Goal: Task Accomplishment & Management: Complete application form

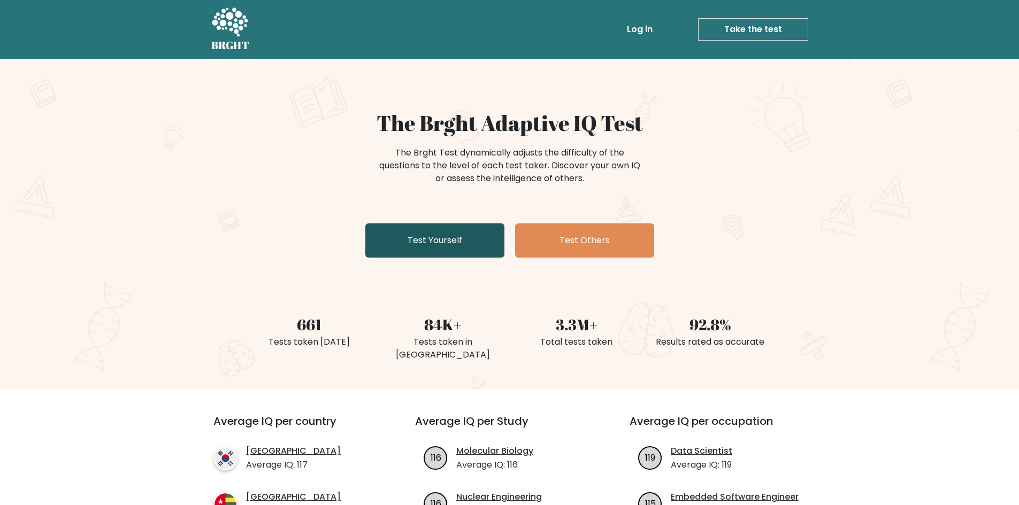
click at [473, 234] on link "Test Yourself" at bounding box center [434, 241] width 139 height 34
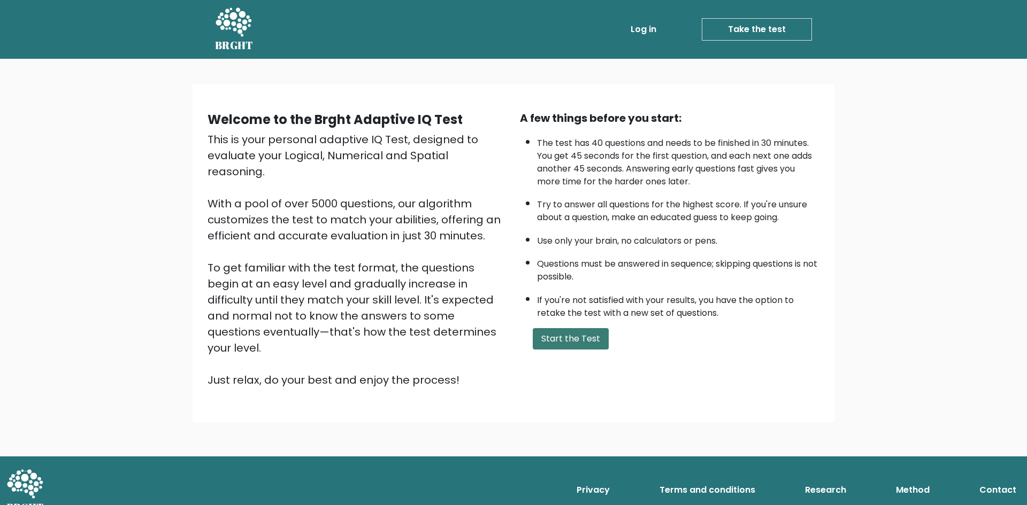
click at [572, 344] on button "Start the Test" at bounding box center [571, 338] width 76 height 21
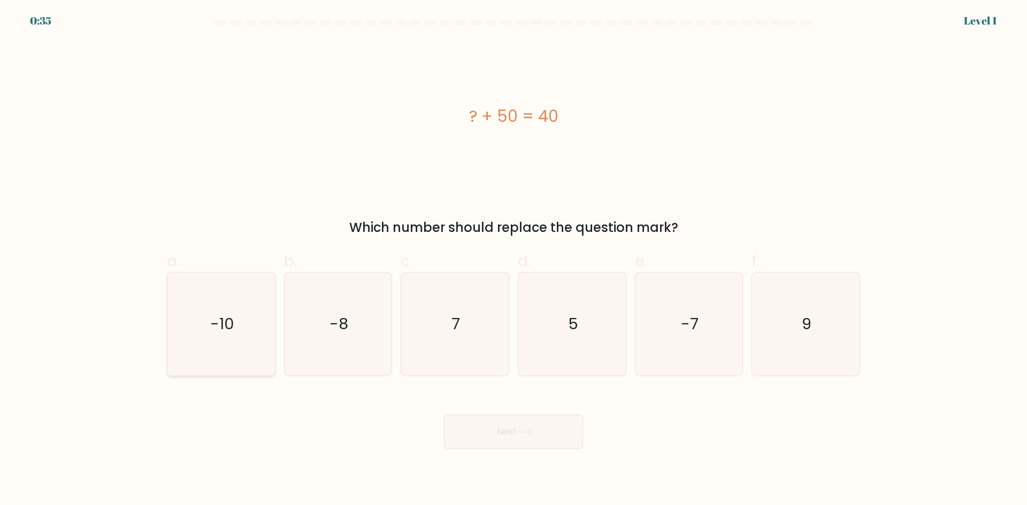
click at [237, 316] on icon "-10" at bounding box center [221, 324] width 103 height 103
click at [513, 260] on input "a. -10" at bounding box center [513, 256] width 1 height 7
radio input "true"
click at [504, 426] on button "Next" at bounding box center [513, 432] width 139 height 34
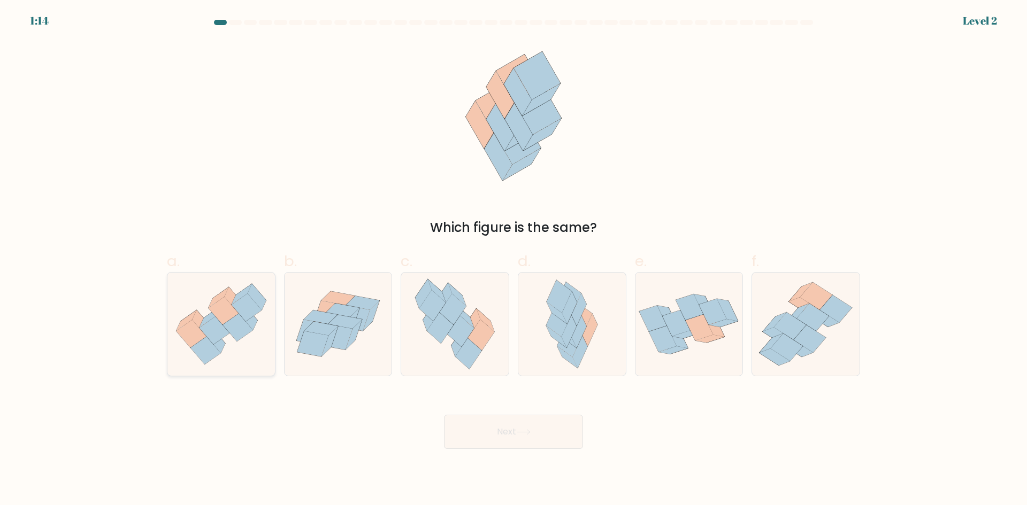
click at [202, 326] on icon at bounding box center [221, 324] width 108 height 93
click at [513, 260] on input "a." at bounding box center [513, 256] width 1 height 7
radio input "true"
click at [511, 435] on button "Next" at bounding box center [513, 432] width 139 height 34
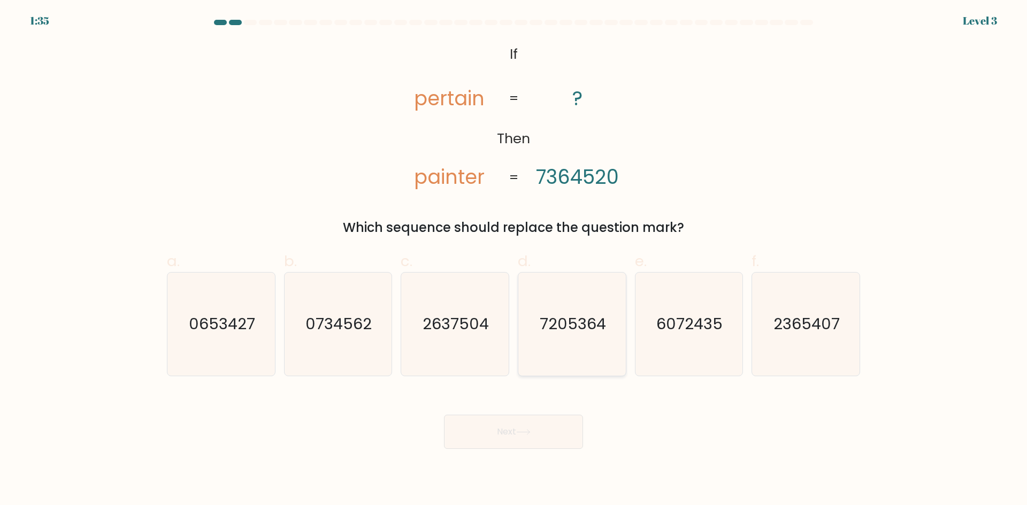
click at [567, 330] on text "7205364" at bounding box center [573, 323] width 66 height 21
click at [514, 260] on input "d. 7205364" at bounding box center [513, 256] width 1 height 7
radio input "true"
click at [533, 440] on button "Next" at bounding box center [513, 432] width 139 height 34
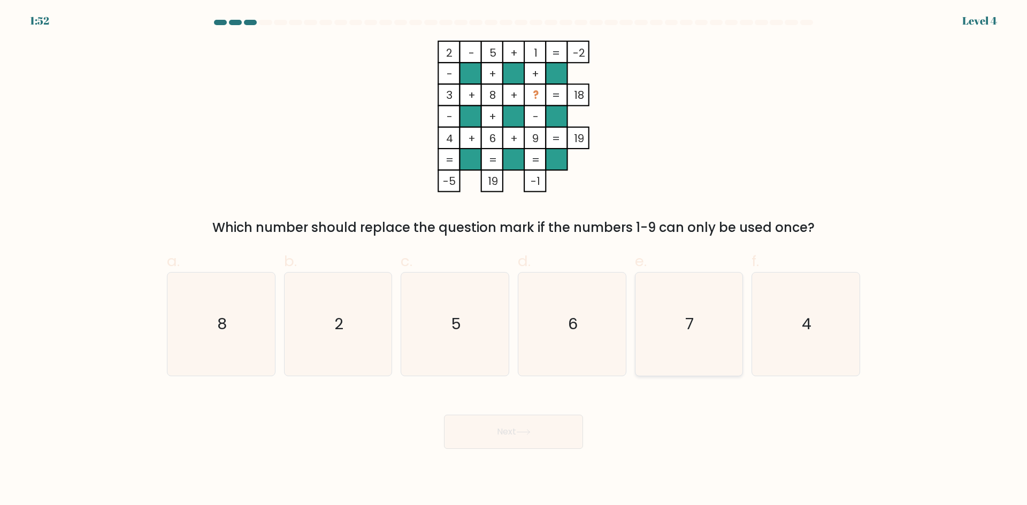
click at [694, 312] on icon "7" at bounding box center [688, 324] width 103 height 103
click at [514, 260] on input "e. 7" at bounding box center [513, 256] width 1 height 7
radio input "true"
click at [544, 429] on button "Next" at bounding box center [513, 432] width 139 height 34
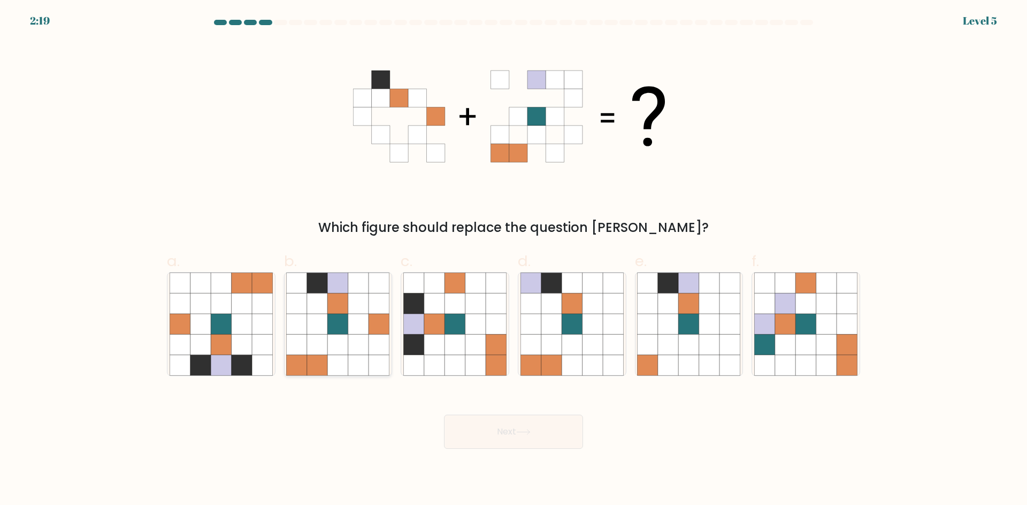
click at [340, 318] on icon at bounding box center [338, 324] width 20 height 20
click at [513, 260] on input "b." at bounding box center [513, 256] width 1 height 7
radio input "true"
click at [520, 426] on button "Next" at bounding box center [513, 432] width 139 height 34
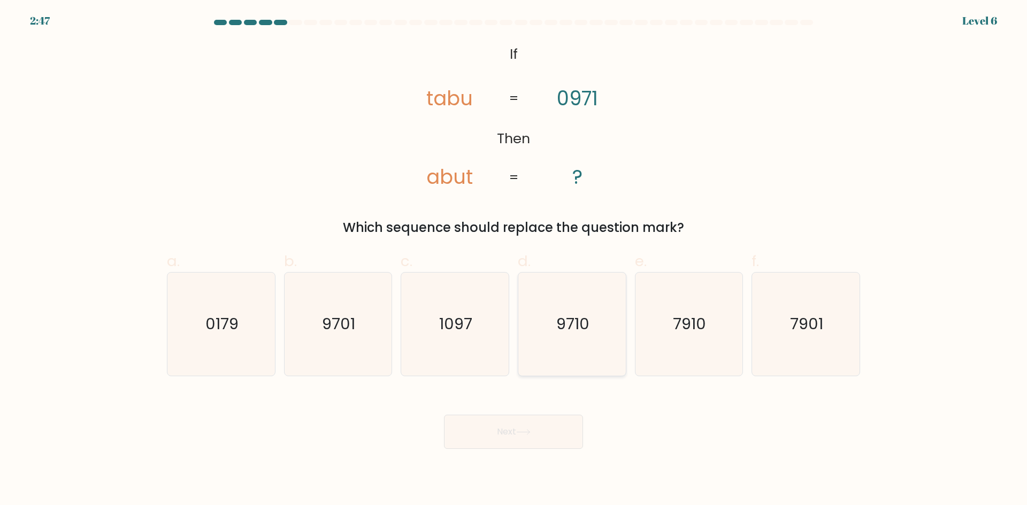
click at [572, 327] on text "9710" at bounding box center [572, 323] width 33 height 21
click at [514, 260] on input "d. 9710" at bounding box center [513, 256] width 1 height 7
radio input "true"
click at [517, 433] on button "Next" at bounding box center [513, 432] width 139 height 34
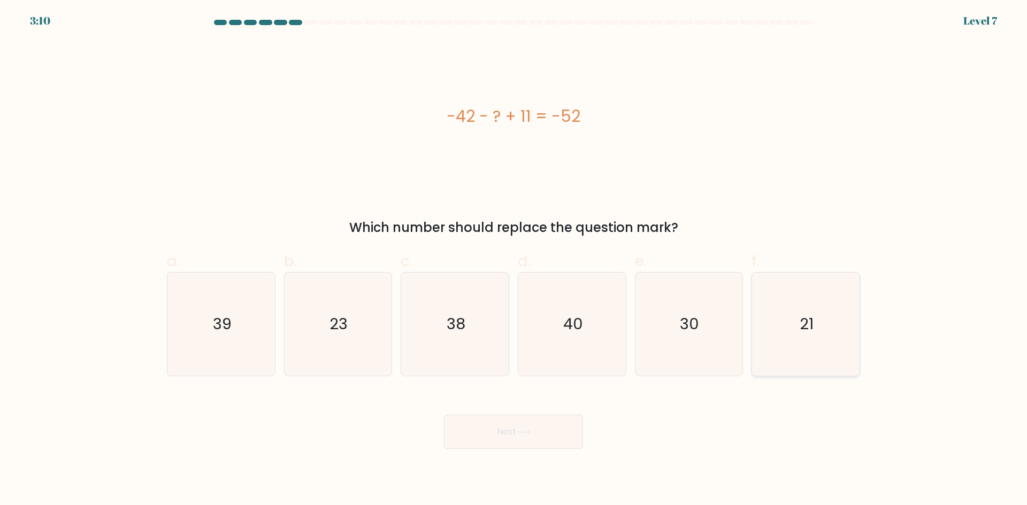
click at [809, 318] on text "21" at bounding box center [807, 323] width 14 height 21
click at [514, 260] on input "f. 21" at bounding box center [513, 256] width 1 height 7
radio input "true"
click at [529, 440] on button "Next" at bounding box center [513, 432] width 139 height 34
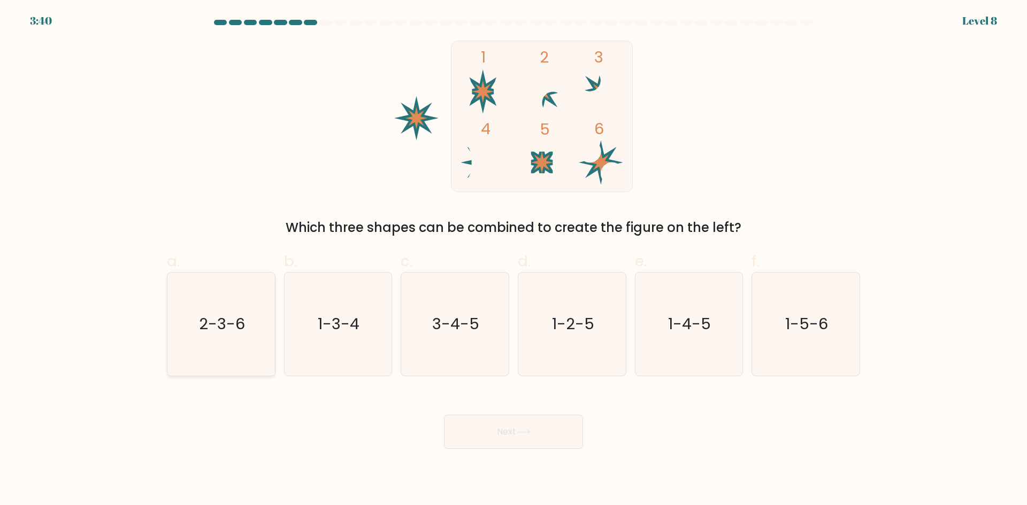
click at [222, 309] on icon "2-3-6" at bounding box center [221, 324] width 103 height 103
click at [513, 260] on input "a. 2-3-6" at bounding box center [513, 256] width 1 height 7
radio input "true"
click at [517, 438] on button "Next" at bounding box center [513, 432] width 139 height 34
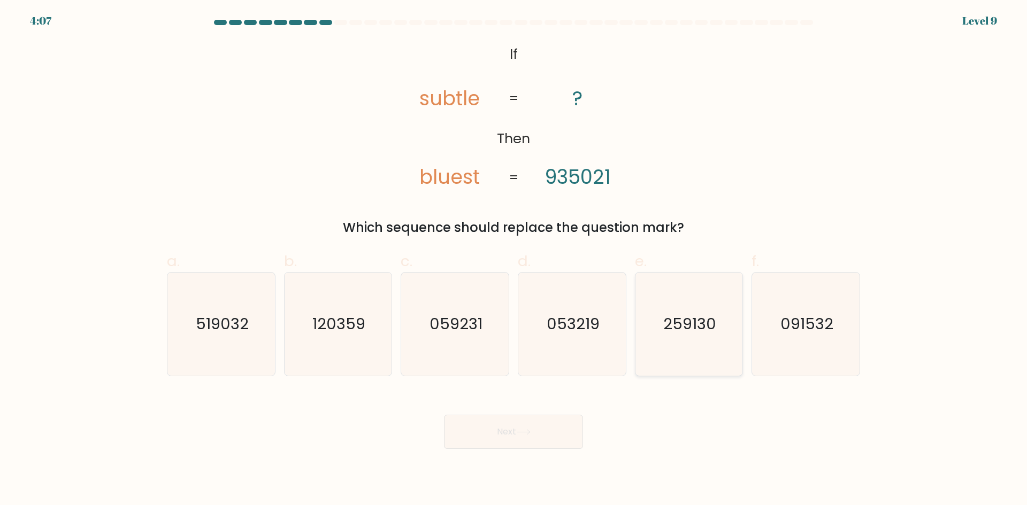
click at [695, 347] on icon "259130" at bounding box center [688, 324] width 103 height 103
click at [514, 260] on input "e. 259130" at bounding box center [513, 256] width 1 height 7
radio input "true"
click at [516, 437] on button "Next" at bounding box center [513, 432] width 139 height 34
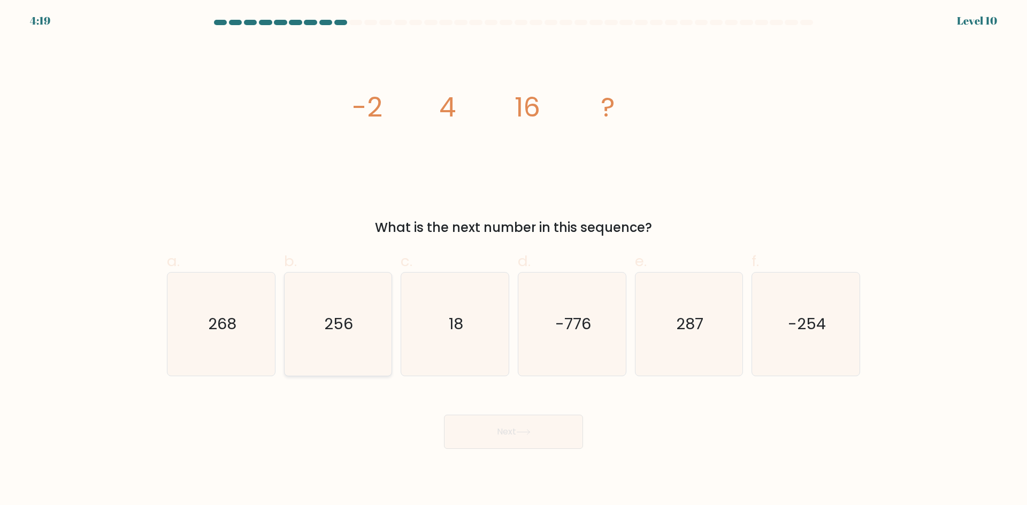
click at [340, 346] on icon "256" at bounding box center [337, 324] width 103 height 103
click at [513, 260] on input "b. 256" at bounding box center [513, 256] width 1 height 7
radio input "true"
click at [533, 435] on button "Next" at bounding box center [513, 432] width 139 height 34
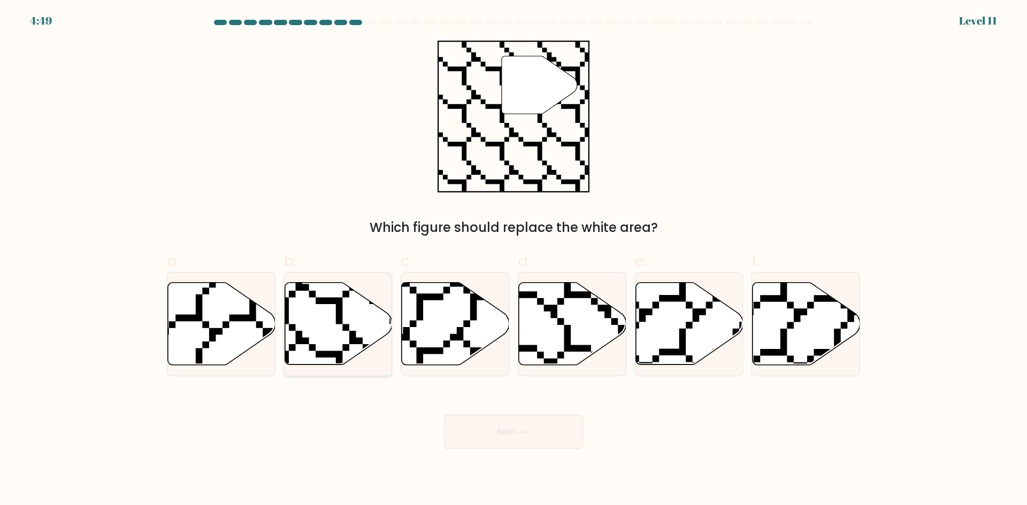
click at [337, 321] on icon at bounding box center [302, 367] width 216 height 214
click at [513, 260] on input "b." at bounding box center [513, 256] width 1 height 7
radio input "true"
click at [511, 441] on button "Next" at bounding box center [513, 432] width 139 height 34
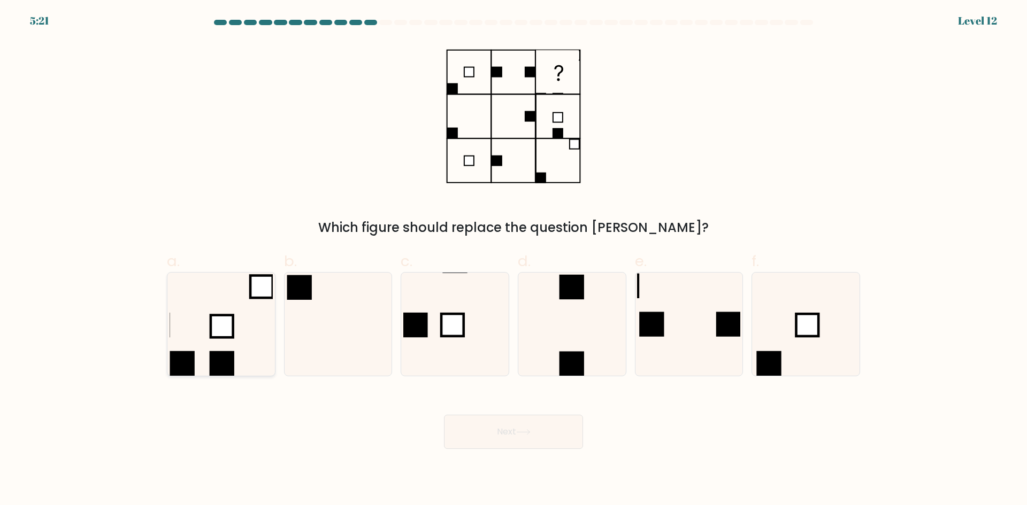
click at [208, 357] on icon at bounding box center [221, 324] width 103 height 103
click at [513, 260] on input "a." at bounding box center [513, 256] width 1 height 7
radio input "true"
click at [517, 439] on button "Next" at bounding box center [513, 432] width 139 height 34
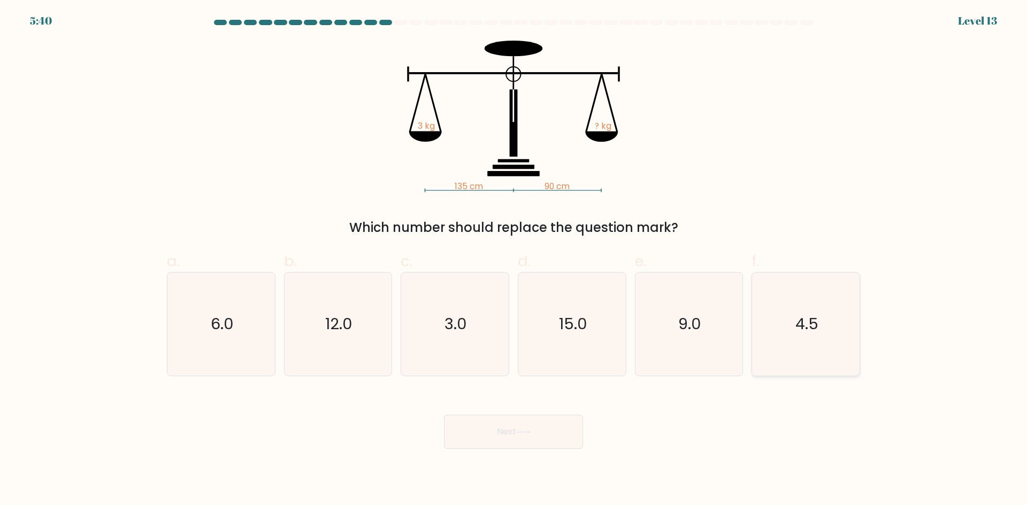
click at [809, 323] on text "4.5" at bounding box center [806, 323] width 23 height 21
click at [514, 260] on input "f. 4.5" at bounding box center [513, 256] width 1 height 7
radio input "true"
click at [531, 426] on button "Next" at bounding box center [513, 432] width 139 height 34
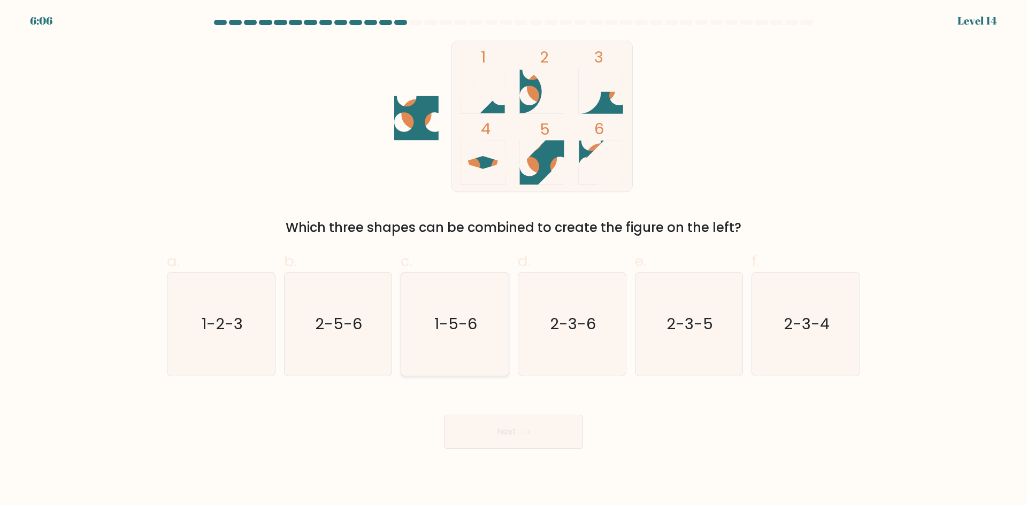
click at [450, 339] on icon "1-5-6" at bounding box center [454, 324] width 103 height 103
click at [513, 260] on input "c. 1-5-6" at bounding box center [513, 256] width 1 height 7
radio input "true"
click at [502, 432] on button "Next" at bounding box center [513, 432] width 139 height 34
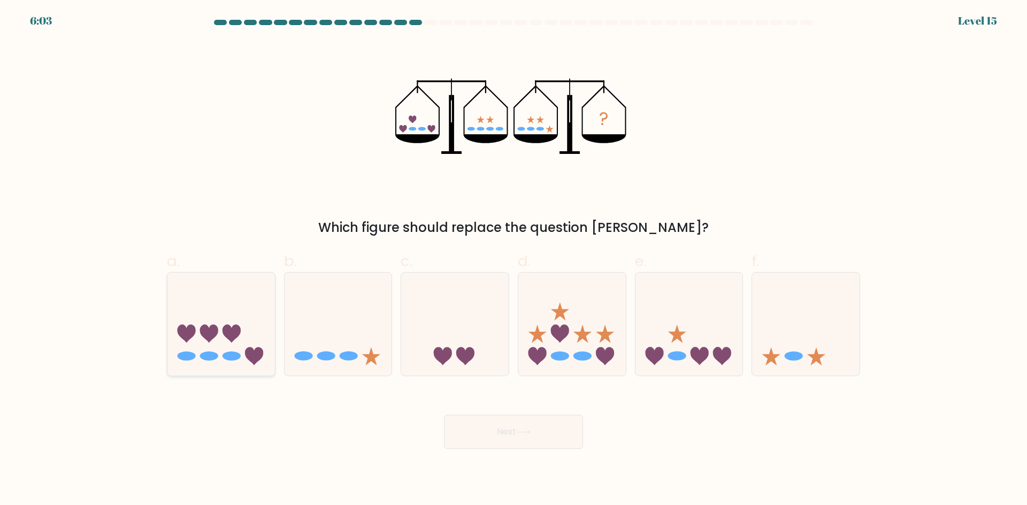
click at [224, 360] on icon at bounding box center [221, 324] width 108 height 89
click at [513, 260] on input "a." at bounding box center [513, 256] width 1 height 7
radio input "true"
click at [568, 435] on button "Next" at bounding box center [513, 432] width 139 height 34
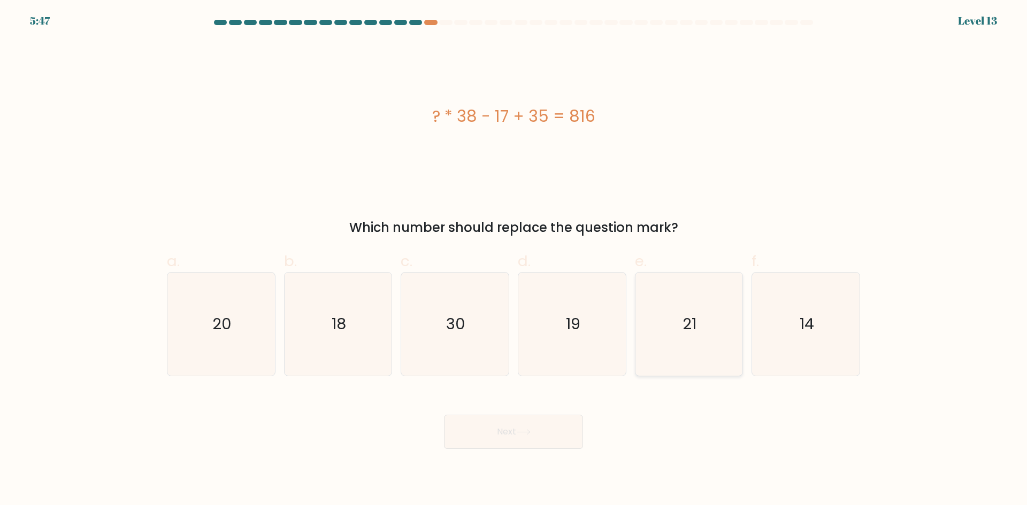
click at [697, 325] on icon "21" at bounding box center [688, 324] width 103 height 103
click at [514, 260] on input "e. 21" at bounding box center [513, 256] width 1 height 7
radio input "true"
click at [548, 439] on button "Next" at bounding box center [513, 432] width 139 height 34
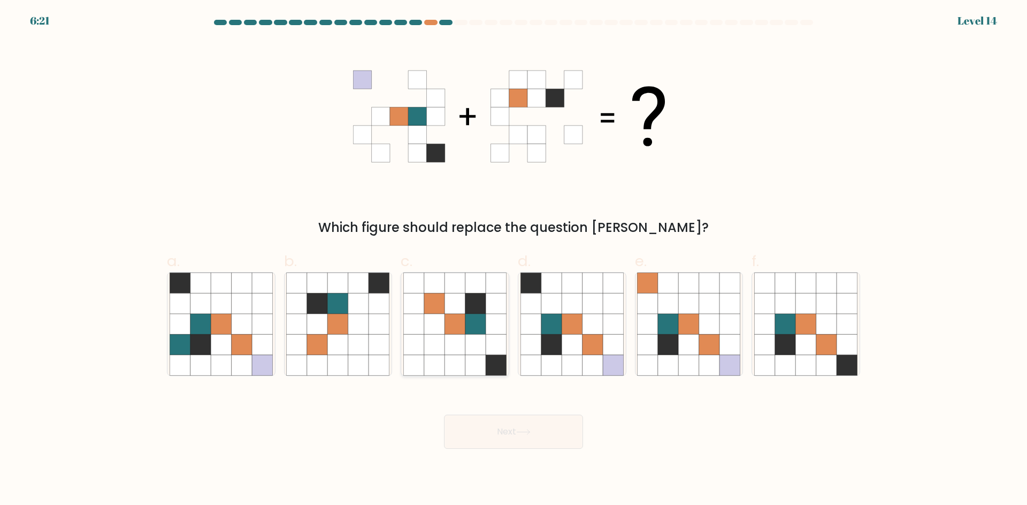
click at [435, 331] on icon at bounding box center [434, 324] width 20 height 20
click at [513, 260] on input "c." at bounding box center [513, 256] width 1 height 7
radio input "true"
click at [535, 436] on button "Next" at bounding box center [513, 432] width 139 height 34
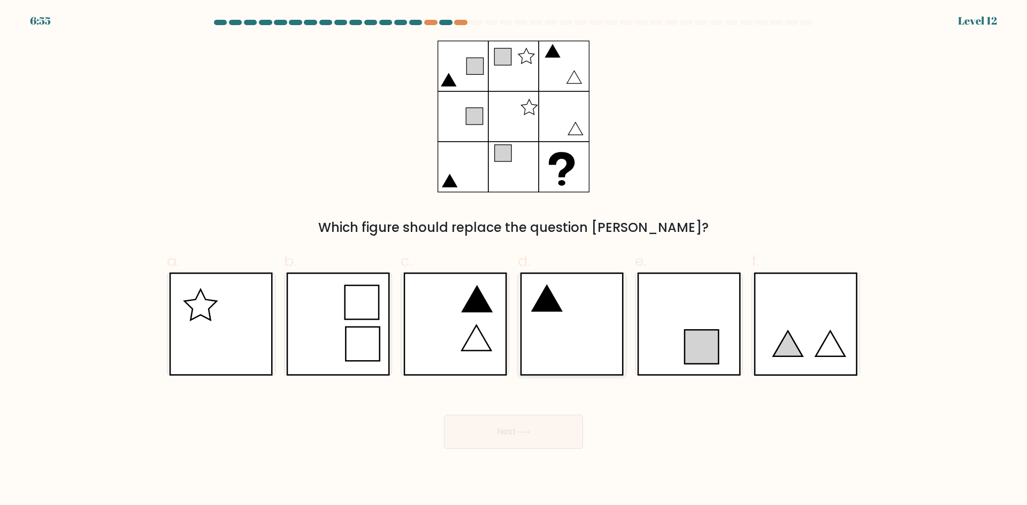
click at [579, 323] on icon at bounding box center [572, 324] width 104 height 103
click at [514, 260] on input "d." at bounding box center [513, 256] width 1 height 7
radio input "true"
click at [550, 433] on button "Next" at bounding box center [513, 432] width 139 height 34
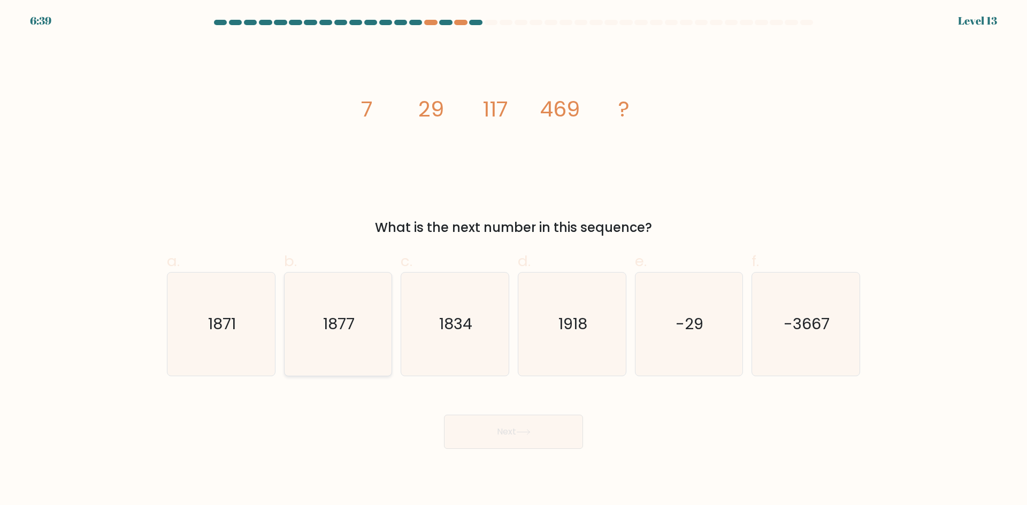
click at [336, 314] on text "1877" at bounding box center [339, 323] width 32 height 21
click at [513, 260] on input "b. 1877" at bounding box center [513, 256] width 1 height 7
radio input "true"
click at [517, 436] on button "Next" at bounding box center [513, 432] width 139 height 34
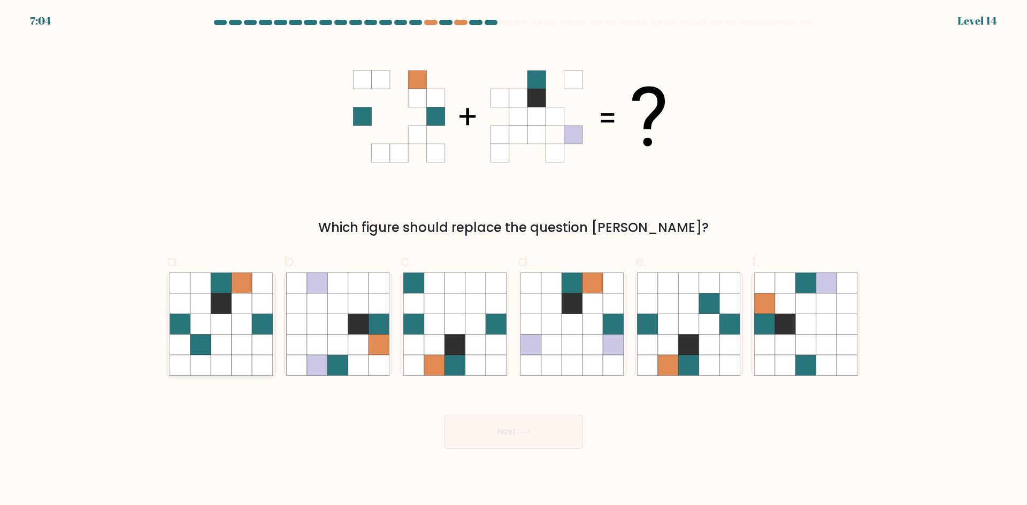
click at [203, 352] on icon at bounding box center [200, 345] width 20 height 20
click at [513, 260] on input "a." at bounding box center [513, 256] width 1 height 7
radio input "true"
click at [203, 352] on icon at bounding box center [200, 344] width 20 height 20
click at [513, 260] on input "a." at bounding box center [513, 256] width 1 height 7
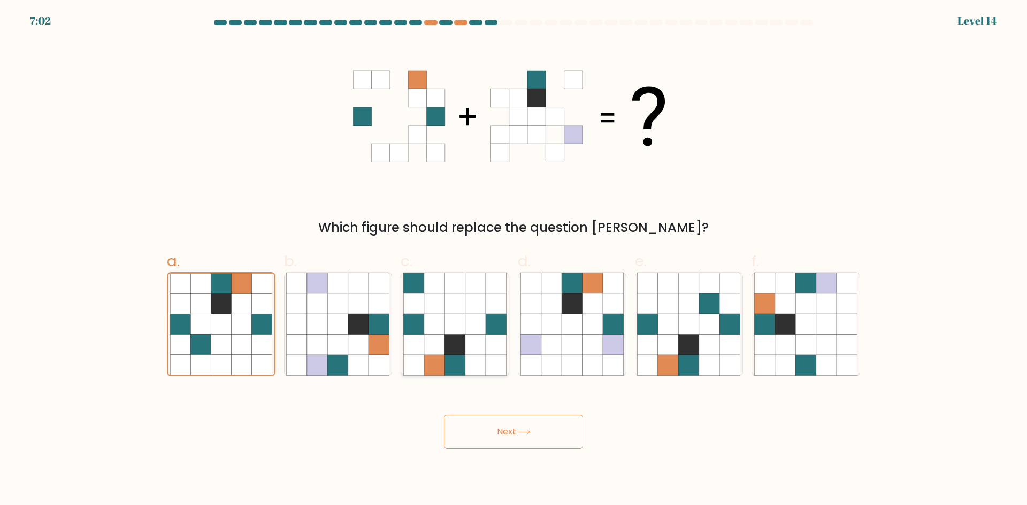
click at [436, 326] on icon at bounding box center [434, 324] width 20 height 20
click at [513, 260] on input "c." at bounding box center [513, 256] width 1 height 7
radio input "true"
click at [470, 321] on icon at bounding box center [475, 324] width 20 height 20
click at [513, 260] on input "c." at bounding box center [513, 256] width 1 height 7
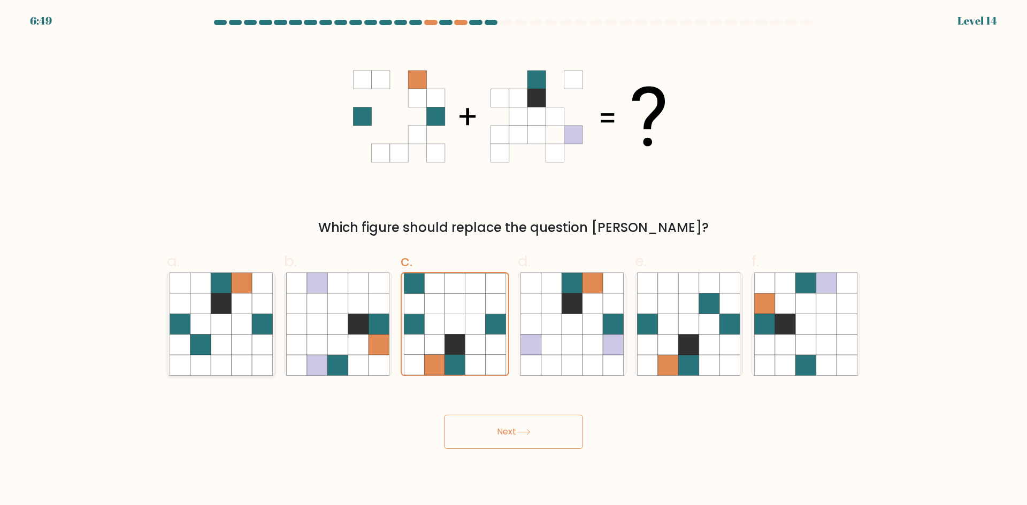
click at [203, 330] on icon at bounding box center [200, 324] width 20 height 20
click at [513, 260] on input "a." at bounding box center [513, 256] width 1 height 7
radio input "true"
click at [564, 317] on icon at bounding box center [572, 324] width 20 height 20
click at [514, 260] on input "d." at bounding box center [513, 256] width 1 height 7
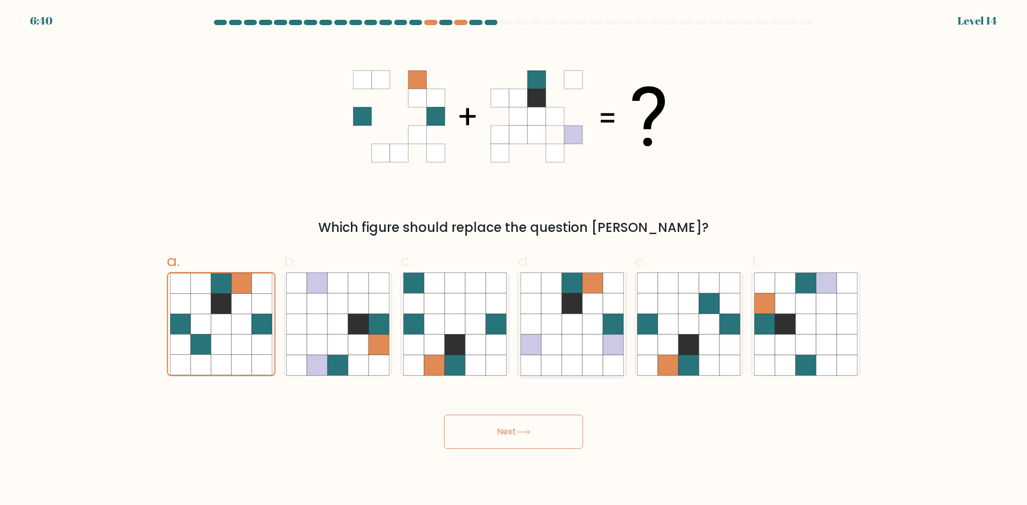
radio input "true"
click at [228, 343] on icon at bounding box center [221, 345] width 20 height 20
click at [513, 260] on input "a." at bounding box center [513, 256] width 1 height 7
radio input "true"
click at [550, 335] on icon at bounding box center [551, 345] width 20 height 20
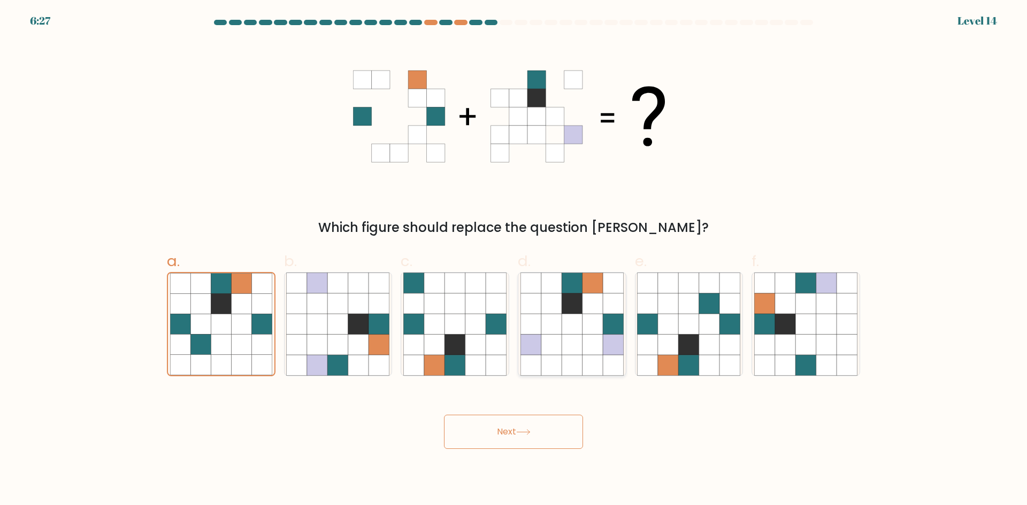
click at [514, 260] on input "d." at bounding box center [513, 256] width 1 height 7
radio input "true"
click at [552, 432] on button "Next" at bounding box center [513, 432] width 139 height 34
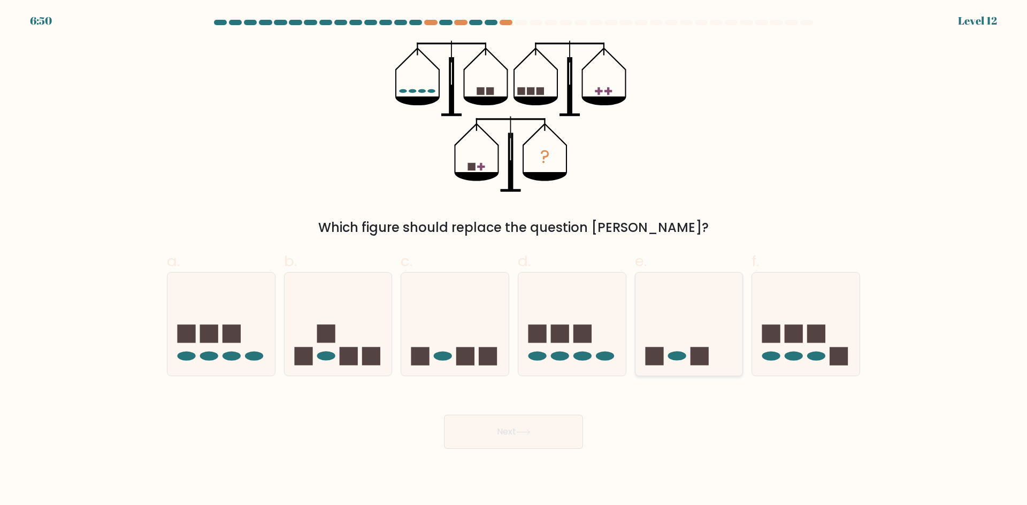
click at [666, 333] on icon at bounding box center [689, 324] width 108 height 89
click at [514, 260] on input "e." at bounding box center [513, 256] width 1 height 7
radio input "true"
click at [511, 432] on button "Next" at bounding box center [513, 432] width 139 height 34
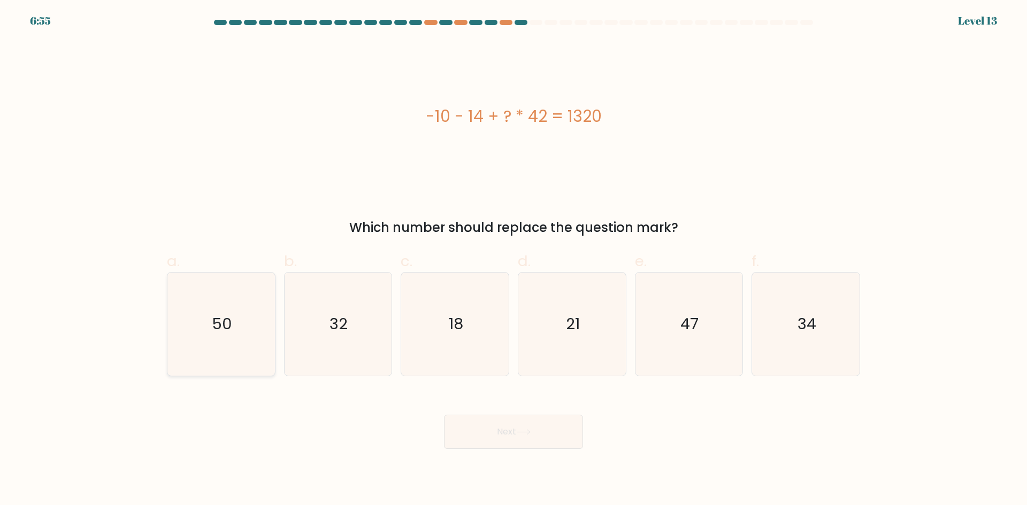
click at [261, 324] on icon "50" at bounding box center [221, 324] width 103 height 103
click at [513, 260] on input "a. 50" at bounding box center [513, 256] width 1 height 7
radio input "true"
click at [647, 324] on icon "47" at bounding box center [688, 324] width 103 height 103
click at [514, 260] on input "e. 47" at bounding box center [513, 256] width 1 height 7
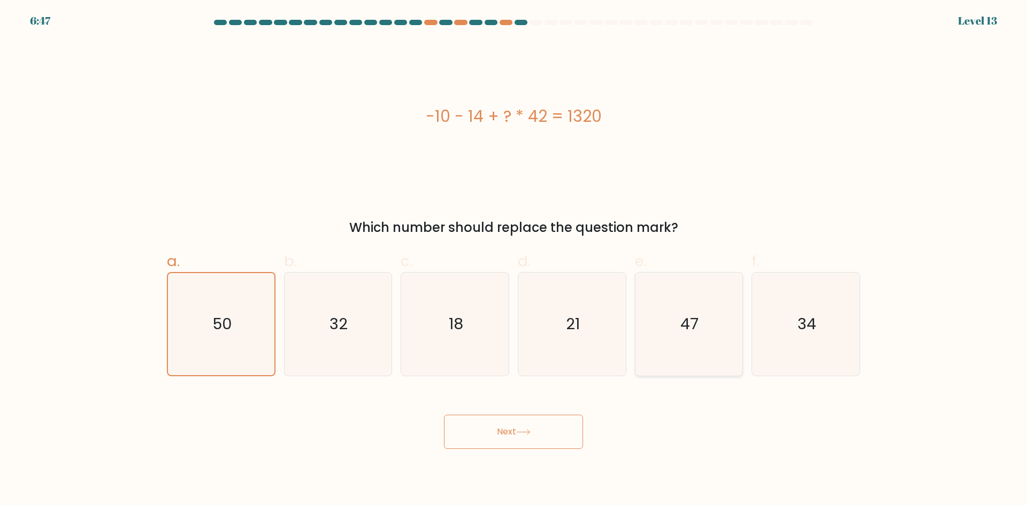
radio input "true"
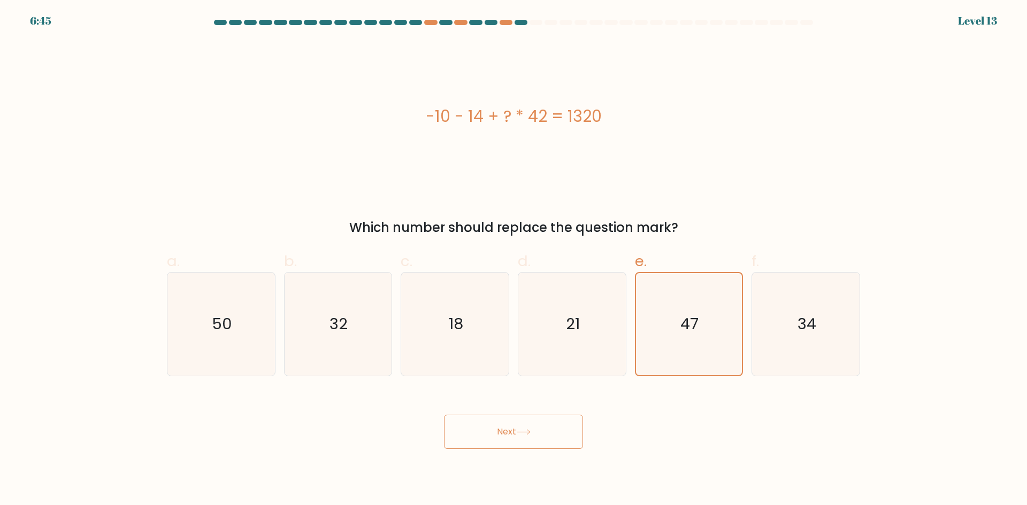
click at [540, 439] on button "Next" at bounding box center [513, 432] width 139 height 34
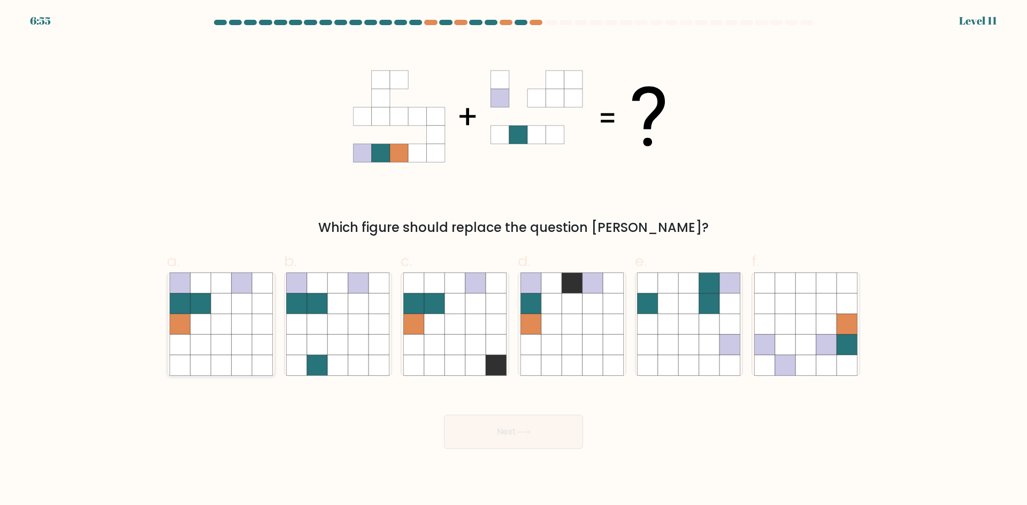
click at [216, 325] on icon at bounding box center [221, 324] width 20 height 20
click at [513, 260] on input "a." at bounding box center [513, 256] width 1 height 7
radio input "true"
click at [524, 425] on button "Next" at bounding box center [513, 432] width 139 height 34
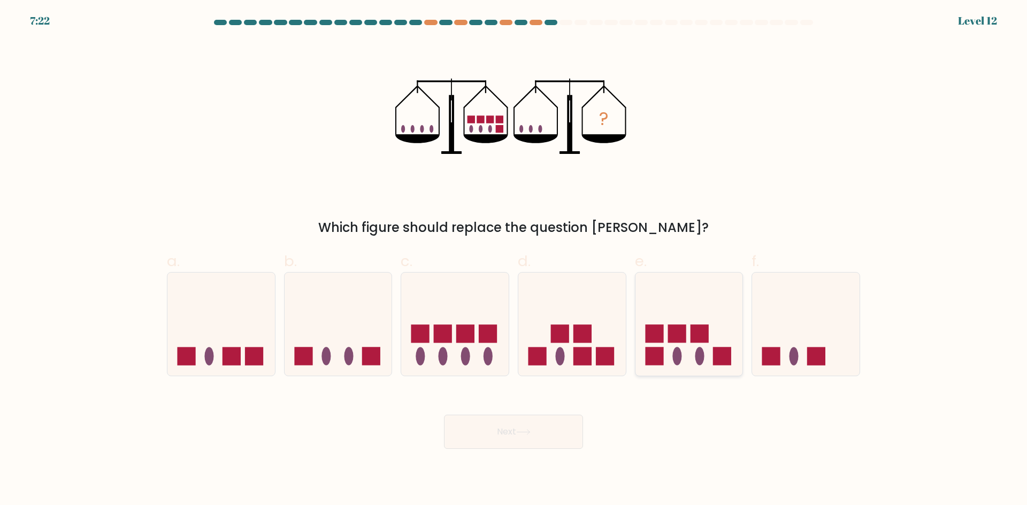
click at [712, 327] on icon at bounding box center [689, 324] width 108 height 89
click at [514, 260] on input "e." at bounding box center [513, 256] width 1 height 7
radio input "true"
click at [523, 437] on button "Next" at bounding box center [513, 432] width 139 height 34
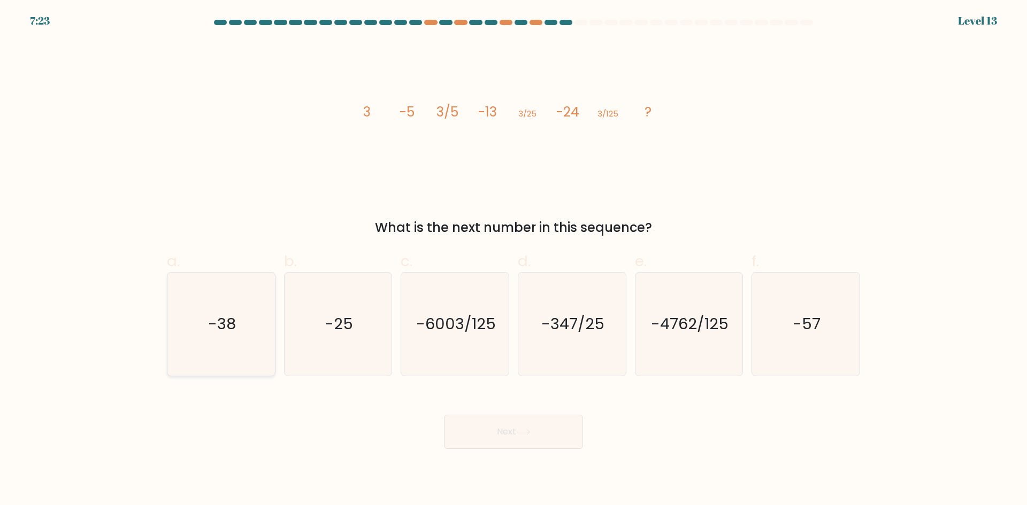
drag, startPoint x: 178, startPoint y: 329, endPoint x: 311, endPoint y: 373, distance: 140.0
click at [178, 330] on icon "-38" at bounding box center [221, 324] width 103 height 103
click at [513, 260] on input "a. -38" at bounding box center [513, 256] width 1 height 7
radio input "true"
click at [510, 444] on button "Next" at bounding box center [513, 432] width 139 height 34
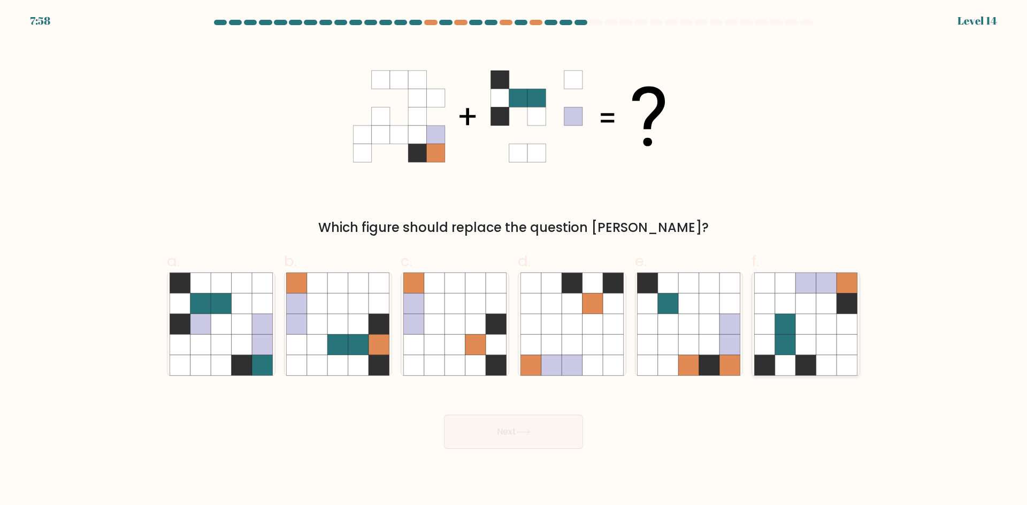
click at [822, 317] on icon at bounding box center [826, 324] width 20 height 20
click at [514, 260] on input "f." at bounding box center [513, 256] width 1 height 7
radio input "true"
click at [520, 439] on button "Next" at bounding box center [513, 432] width 139 height 34
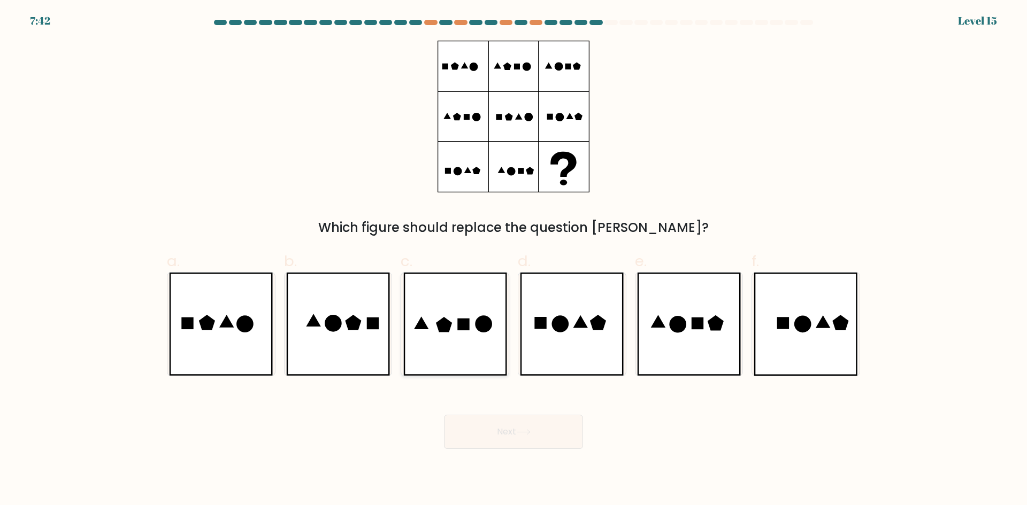
click at [444, 329] on icon at bounding box center [444, 325] width 16 height 16
click at [513, 260] on input "c." at bounding box center [513, 256] width 1 height 7
radio input "true"
click at [518, 438] on button "Next" at bounding box center [513, 432] width 139 height 34
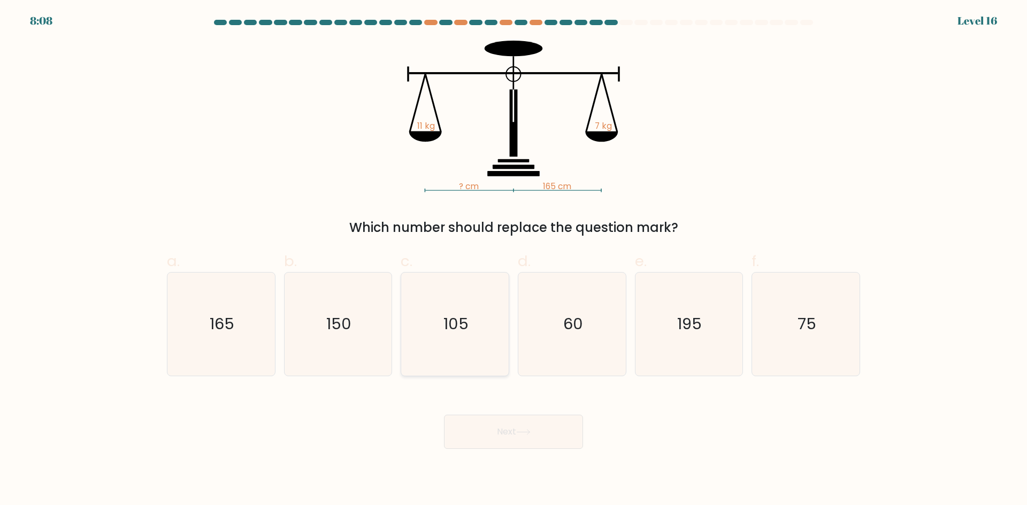
click at [467, 356] on icon "105" at bounding box center [454, 324] width 103 height 103
click at [513, 260] on input "c. 105" at bounding box center [513, 256] width 1 height 7
radio input "true"
click at [494, 432] on button "Next" at bounding box center [513, 432] width 139 height 34
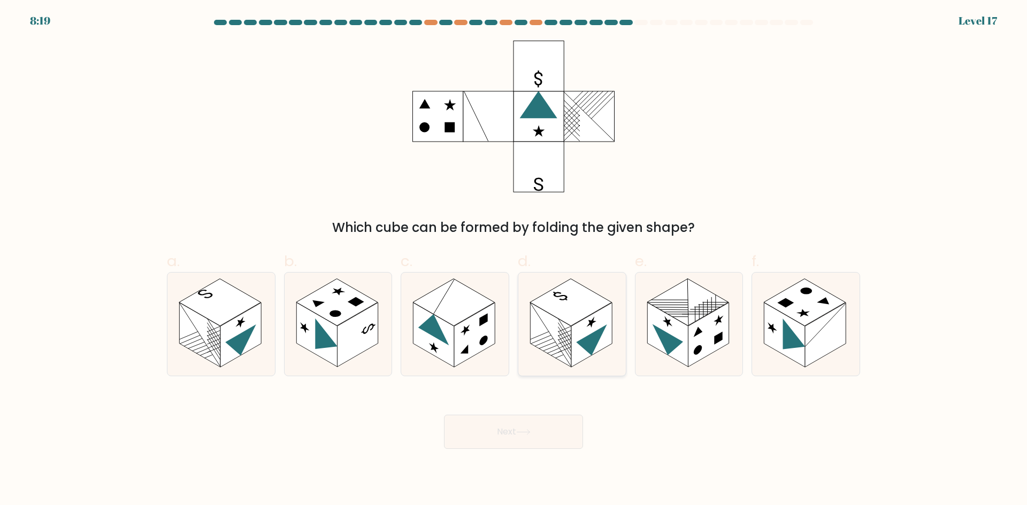
click at [581, 324] on rect at bounding box center [591, 335] width 41 height 65
click at [514, 260] on input "d." at bounding box center [513, 256] width 1 height 7
radio input "true"
click at [531, 439] on button "Next" at bounding box center [513, 432] width 139 height 34
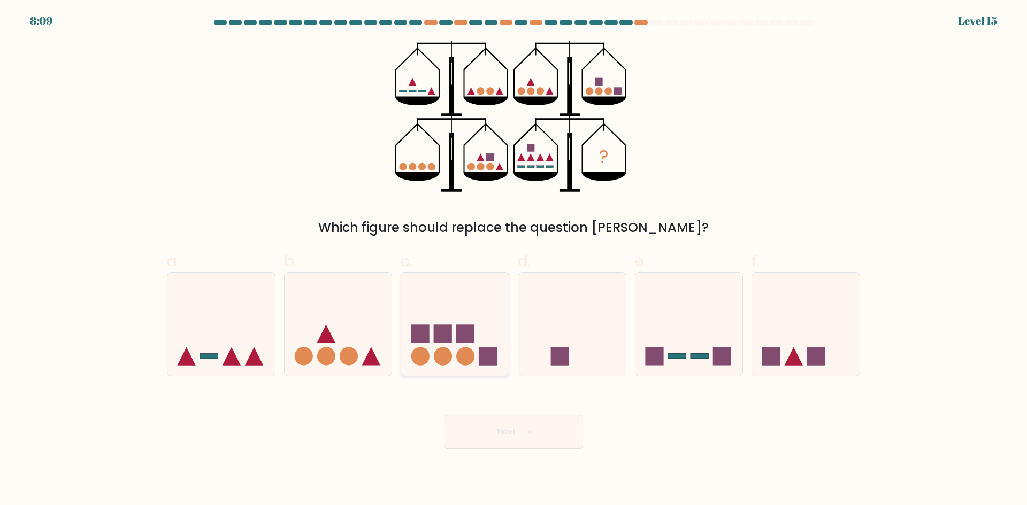
click at [481, 331] on icon at bounding box center [455, 324] width 108 height 89
click at [513, 260] on input "c." at bounding box center [513, 256] width 1 height 7
radio input "true"
click at [481, 331] on icon at bounding box center [455, 324] width 106 height 88
click at [513, 260] on input "c." at bounding box center [513, 256] width 1 height 7
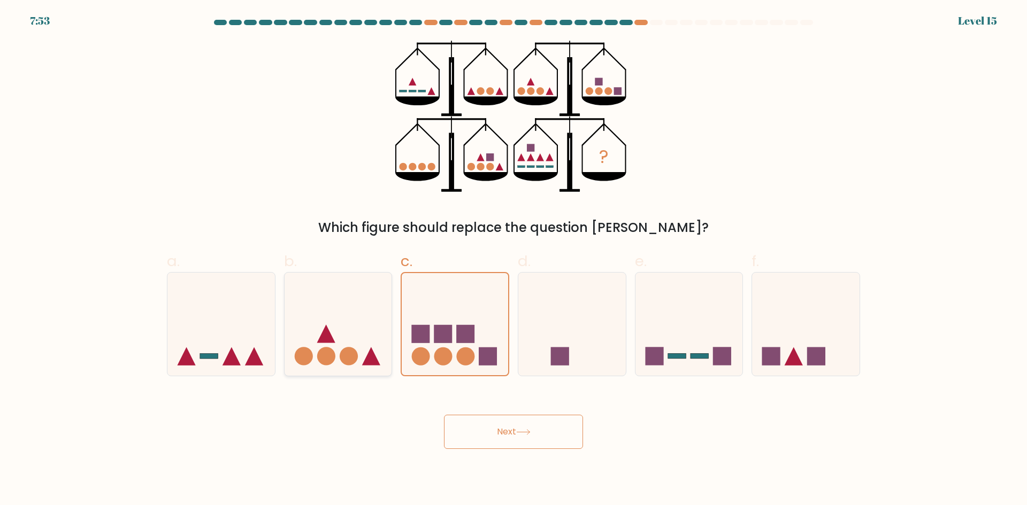
click at [369, 324] on icon at bounding box center [339, 324] width 108 height 89
click at [513, 260] on input "b." at bounding box center [513, 256] width 1 height 7
radio input "true"
click at [440, 325] on icon at bounding box center [455, 324] width 108 height 89
click at [513, 260] on input "c." at bounding box center [513, 256] width 1 height 7
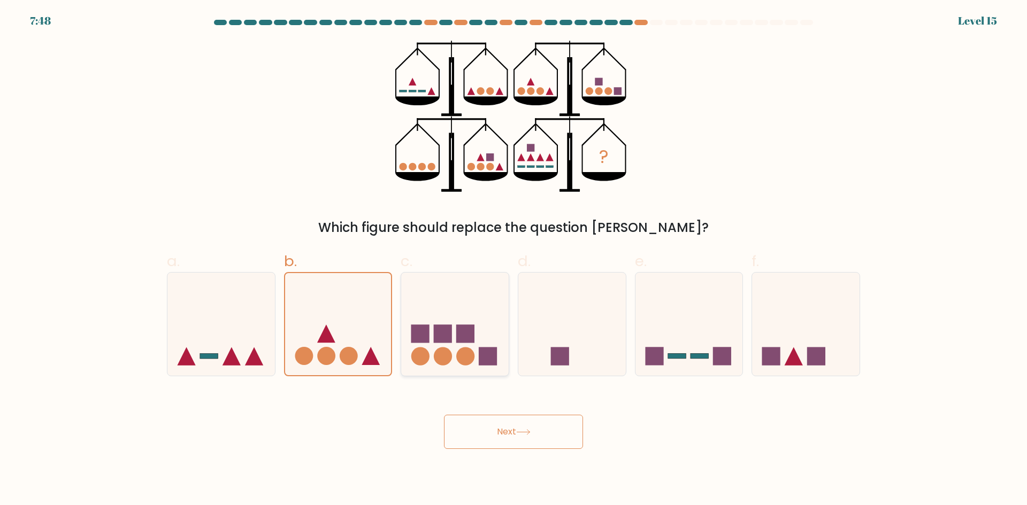
radio input "true"
click at [555, 325] on icon at bounding box center [572, 324] width 108 height 89
click at [514, 260] on input "d." at bounding box center [513, 256] width 1 height 7
radio input "true"
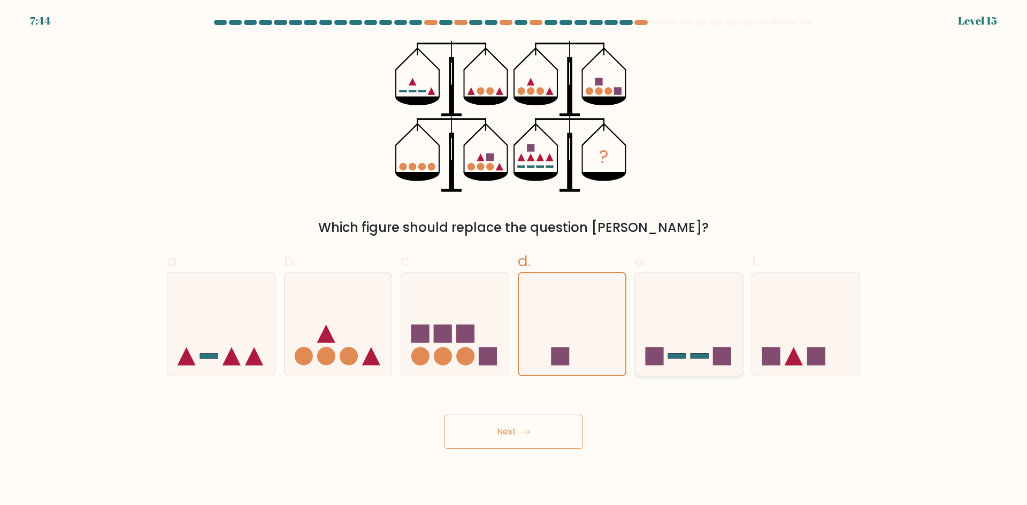
click at [690, 323] on icon at bounding box center [689, 324] width 108 height 89
click at [514, 260] on input "e." at bounding box center [513, 256] width 1 height 7
radio input "true"
click at [436, 320] on icon at bounding box center [455, 324] width 108 height 89
click at [513, 260] on input "c." at bounding box center [513, 256] width 1 height 7
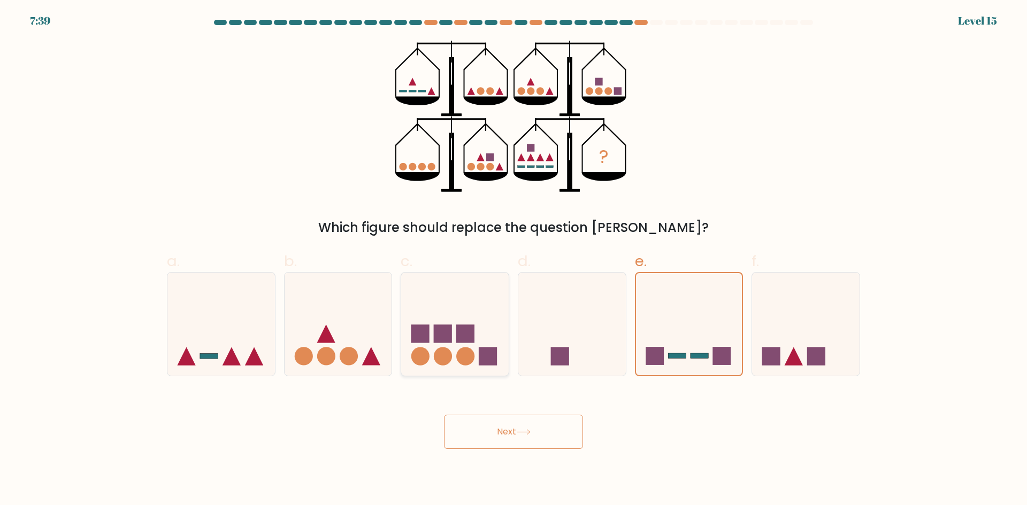
radio input "true"
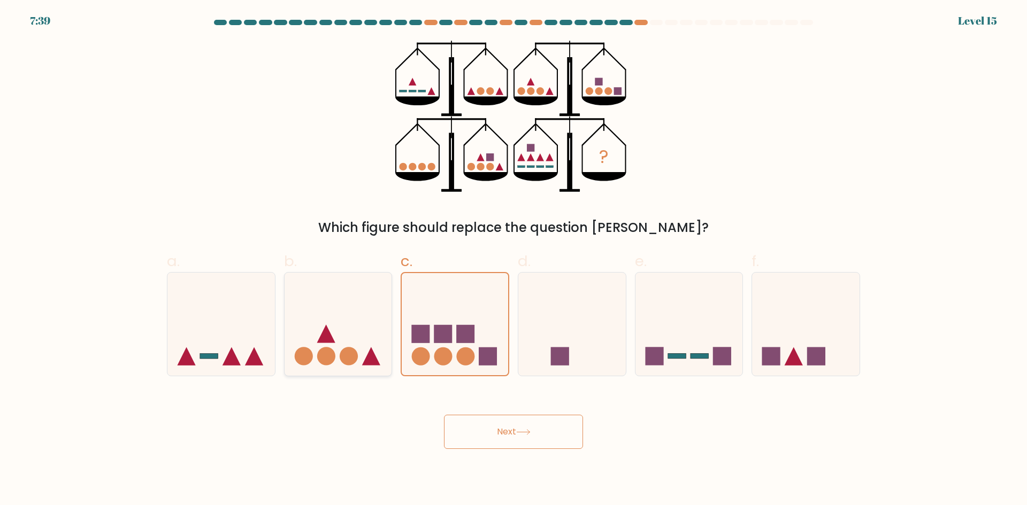
click at [346, 321] on icon at bounding box center [339, 324] width 108 height 89
click at [513, 260] on input "b." at bounding box center [513, 256] width 1 height 7
radio input "true"
click at [458, 321] on icon at bounding box center [455, 324] width 108 height 89
click at [513, 260] on input "c." at bounding box center [513, 256] width 1 height 7
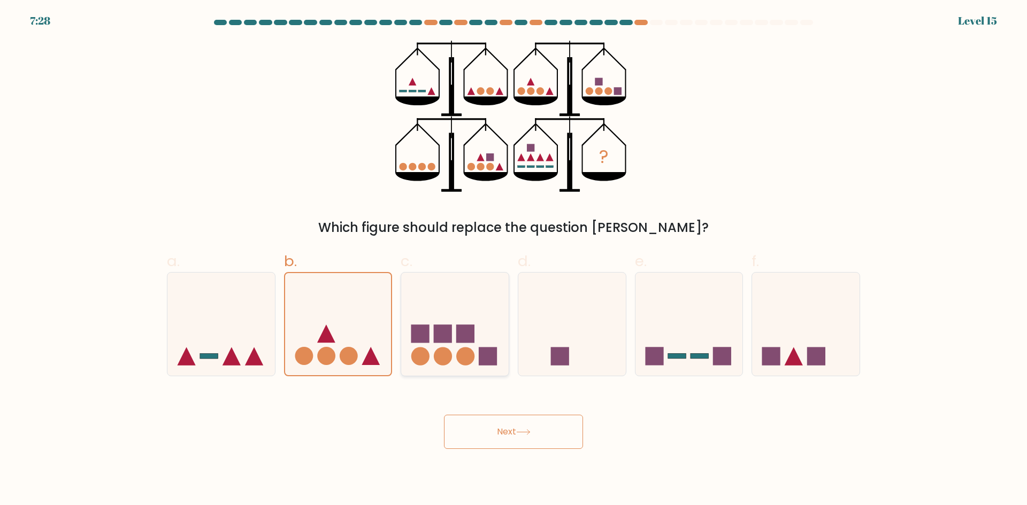
radio input "true"
click at [350, 332] on icon at bounding box center [339, 324] width 108 height 89
click at [513, 260] on input "b." at bounding box center [513, 256] width 1 height 7
radio input "true"
click at [513, 430] on button "Next" at bounding box center [513, 432] width 139 height 34
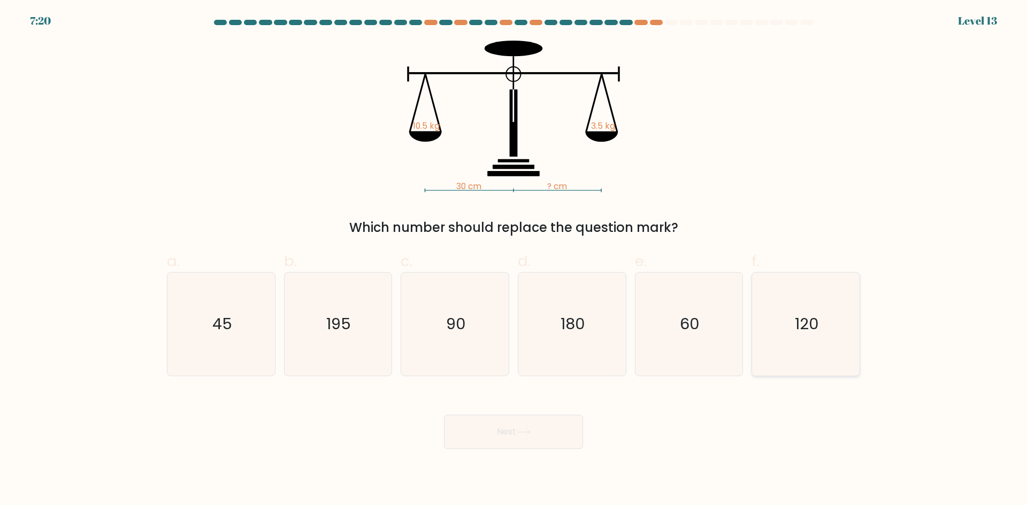
click at [782, 320] on icon "120" at bounding box center [805, 324] width 103 height 103
click at [514, 260] on input "f. 120" at bounding box center [513, 256] width 1 height 7
radio input "true"
click at [466, 325] on icon "90" at bounding box center [454, 324] width 103 height 103
click at [513, 260] on input "c. 90" at bounding box center [513, 256] width 1 height 7
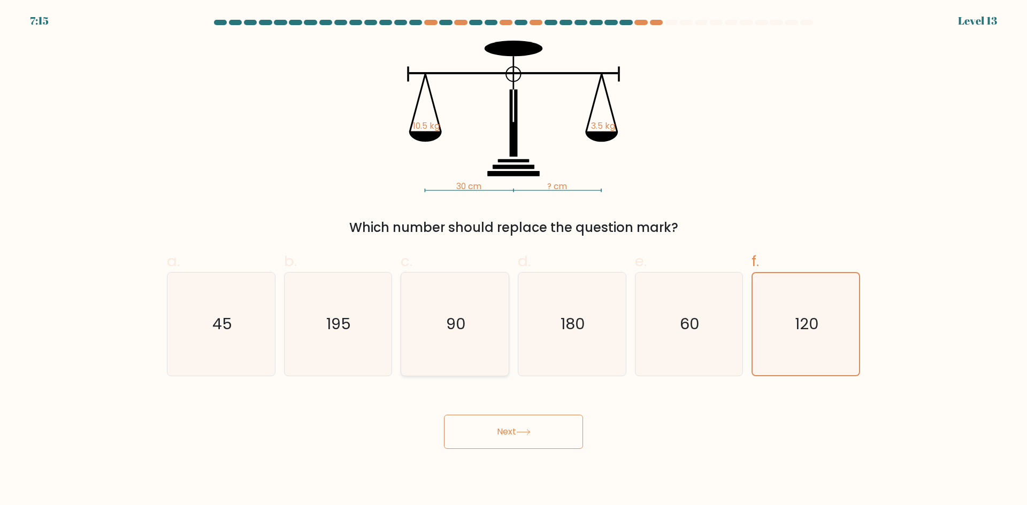
radio input "true"
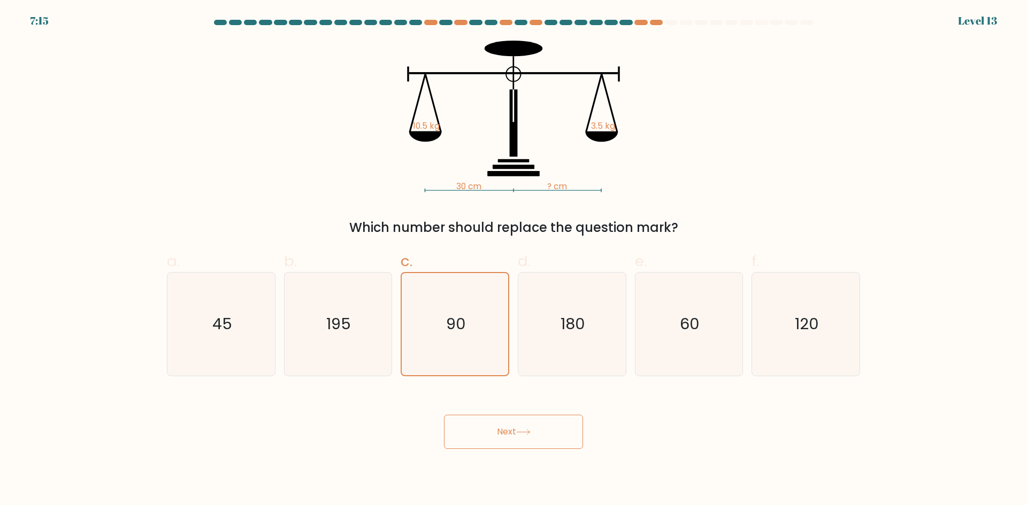
click at [526, 429] on icon at bounding box center [523, 432] width 14 height 6
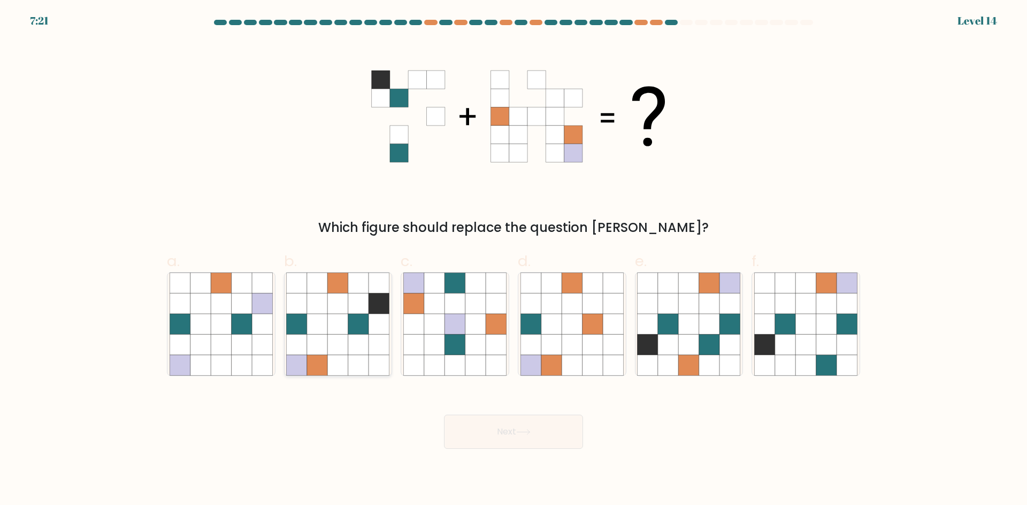
click at [355, 336] on icon at bounding box center [358, 345] width 20 height 20
click at [513, 260] on input "b." at bounding box center [513, 256] width 1 height 7
radio input "true"
click at [529, 441] on button "Next" at bounding box center [513, 432] width 139 height 34
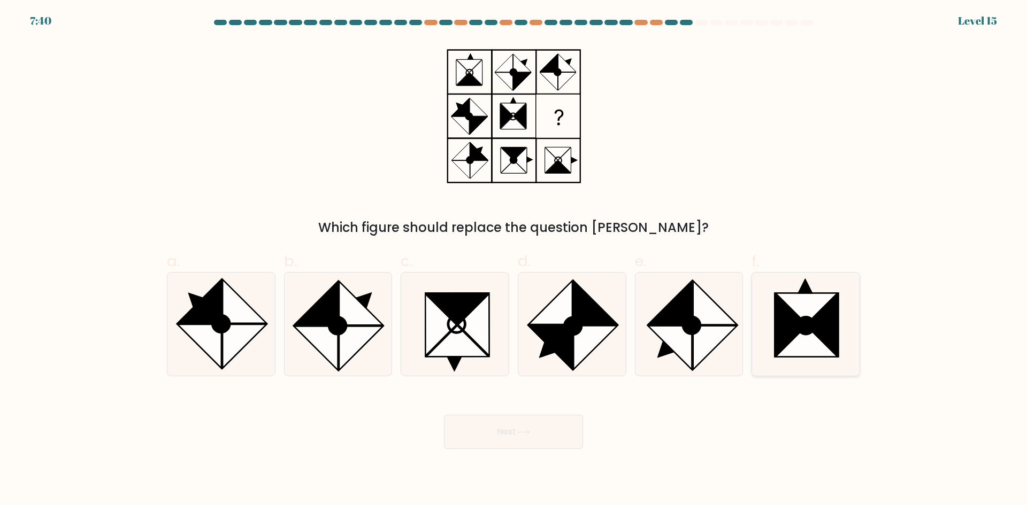
click at [850, 299] on icon at bounding box center [805, 324] width 103 height 103
click at [514, 260] on input "f." at bounding box center [513, 256] width 1 height 7
radio input "true"
click at [531, 432] on icon at bounding box center [523, 432] width 14 height 6
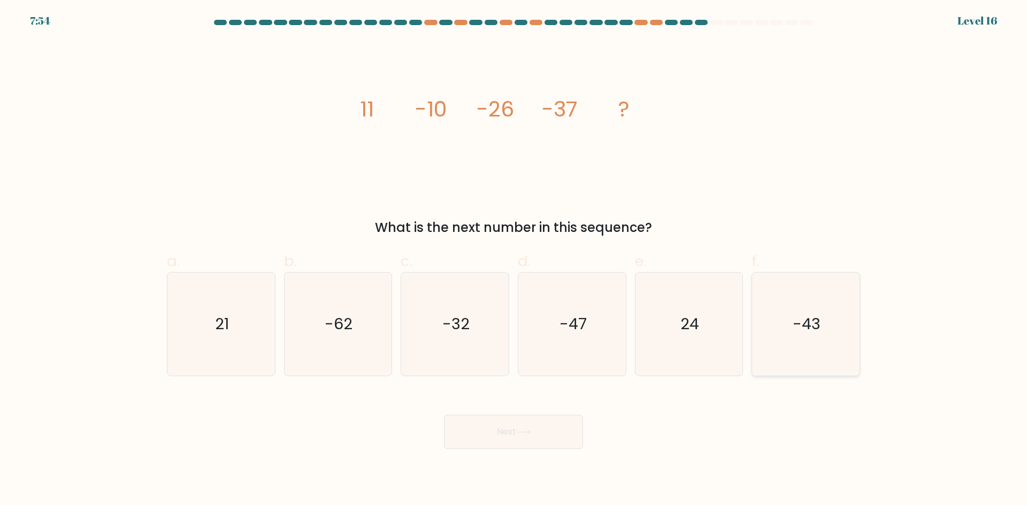
click at [801, 312] on icon "-43" at bounding box center [805, 324] width 103 height 103
click at [514, 260] on input "f. -43" at bounding box center [513, 256] width 1 height 7
radio input "true"
click at [543, 426] on button "Next" at bounding box center [513, 432] width 139 height 34
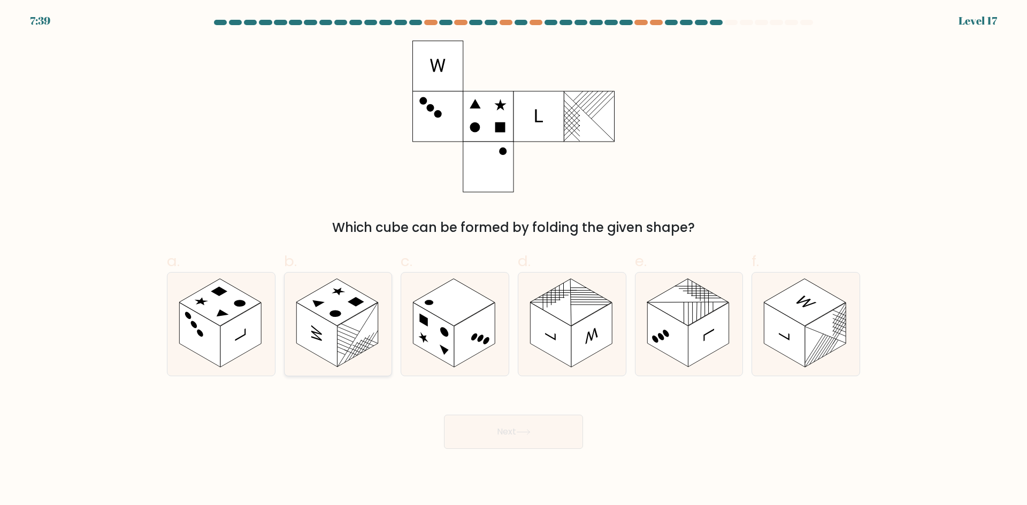
click at [355, 328] on rect at bounding box center [357, 335] width 41 height 65
click at [513, 260] on input "b." at bounding box center [513, 256] width 1 height 7
radio input "true"
click at [355, 328] on rect at bounding box center [357, 335] width 41 height 64
click at [513, 260] on input "b." at bounding box center [513, 256] width 1 height 7
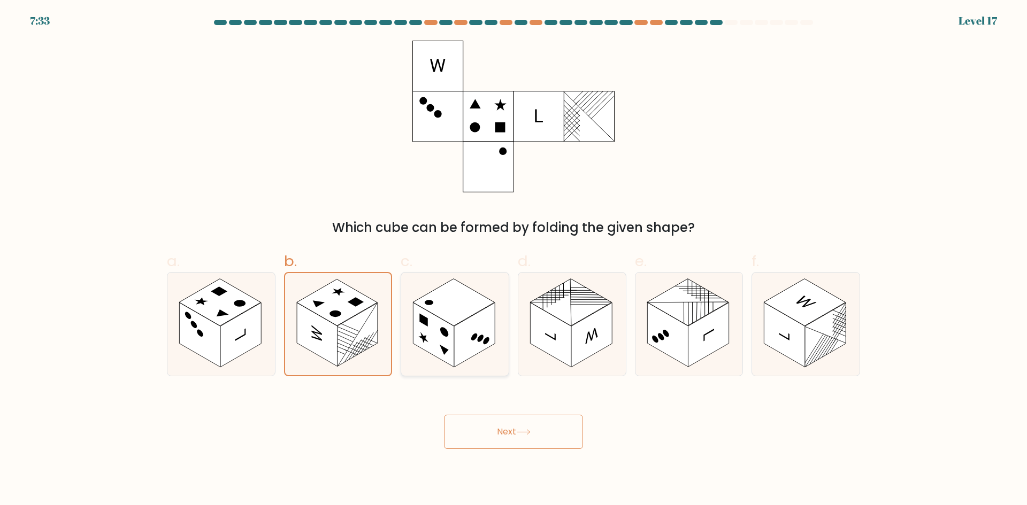
click at [443, 327] on rect at bounding box center [433, 335] width 41 height 65
click at [513, 260] on input "c." at bounding box center [513, 256] width 1 height 7
radio input "true"
click at [513, 431] on button "Next" at bounding box center [513, 432] width 139 height 34
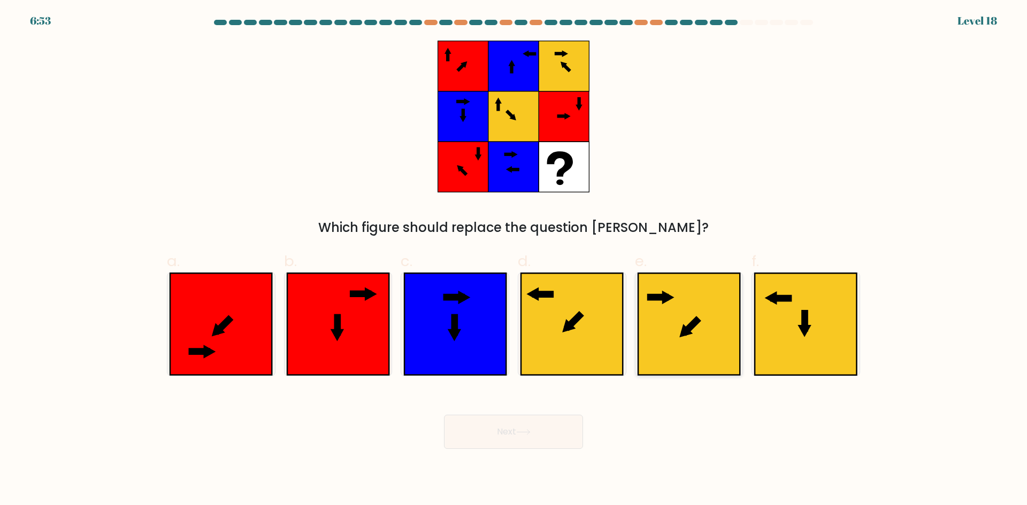
click at [662, 342] on icon at bounding box center [689, 324] width 102 height 102
click at [514, 260] on input "e." at bounding box center [513, 256] width 1 height 7
radio input "true"
click at [542, 429] on button "Next" at bounding box center [513, 432] width 139 height 34
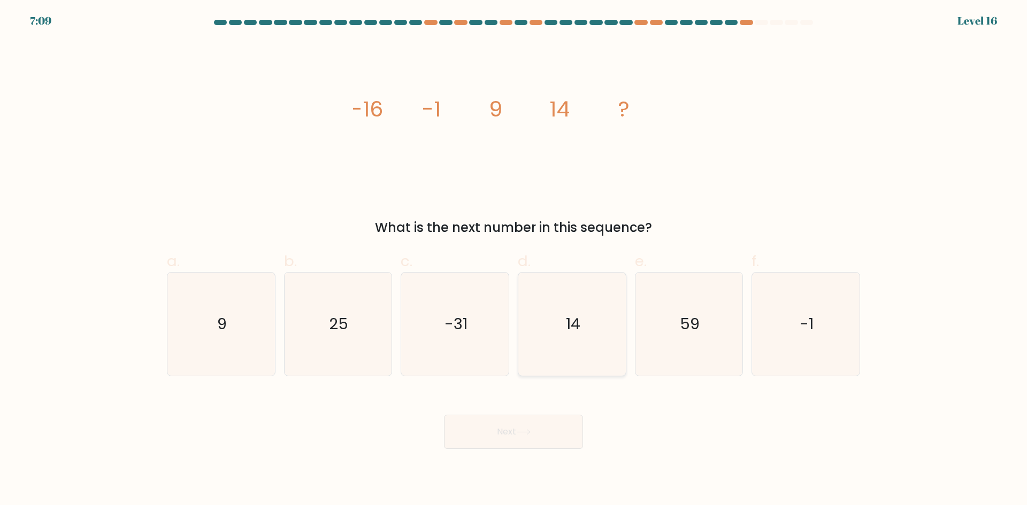
click at [573, 325] on text "14" at bounding box center [573, 323] width 14 height 21
click at [514, 260] on input "d. 14" at bounding box center [513, 256] width 1 height 7
radio input "true"
click at [539, 436] on button "Next" at bounding box center [513, 432] width 139 height 34
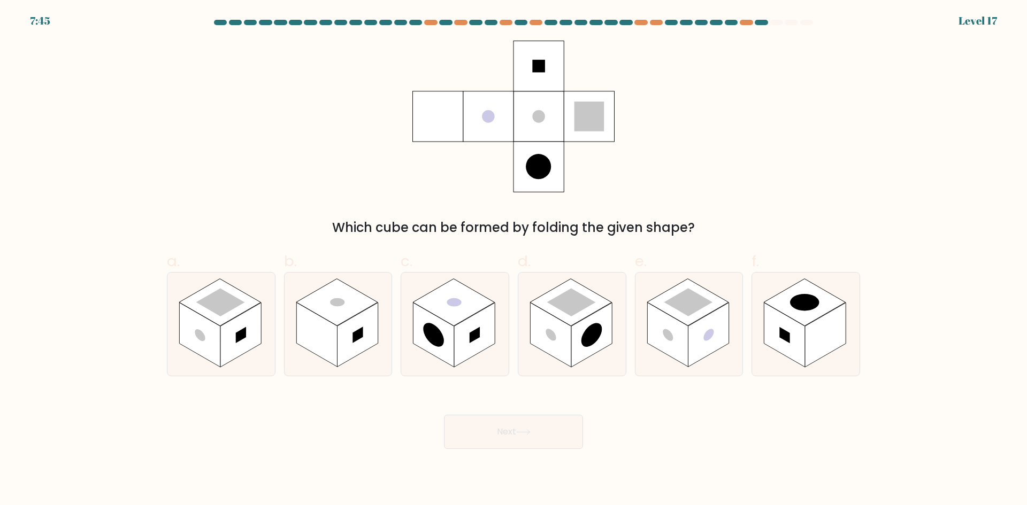
drag, startPoint x: 562, startPoint y: 324, endPoint x: 581, endPoint y: 378, distance: 57.2
click at [563, 324] on rect at bounding box center [550, 335] width 41 height 65
click at [514, 260] on input "d." at bounding box center [513, 256] width 1 height 7
radio input "true"
click at [477, 327] on rect at bounding box center [474, 335] width 41 height 65
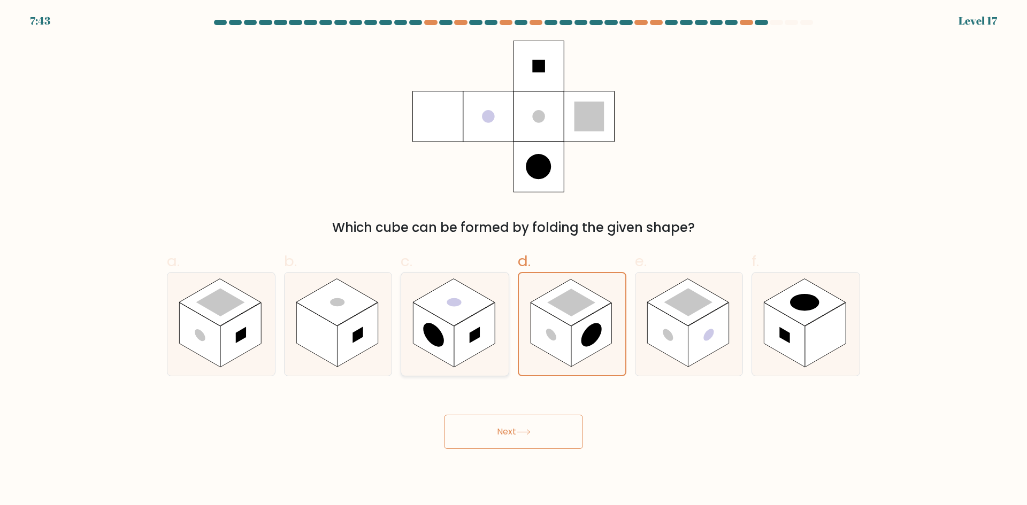
click at [513, 260] on input "c." at bounding box center [513, 256] width 1 height 7
radio input "true"
click at [530, 319] on rect at bounding box center [550, 335] width 41 height 65
click at [514, 260] on input "d." at bounding box center [513, 256] width 1 height 7
radio input "true"
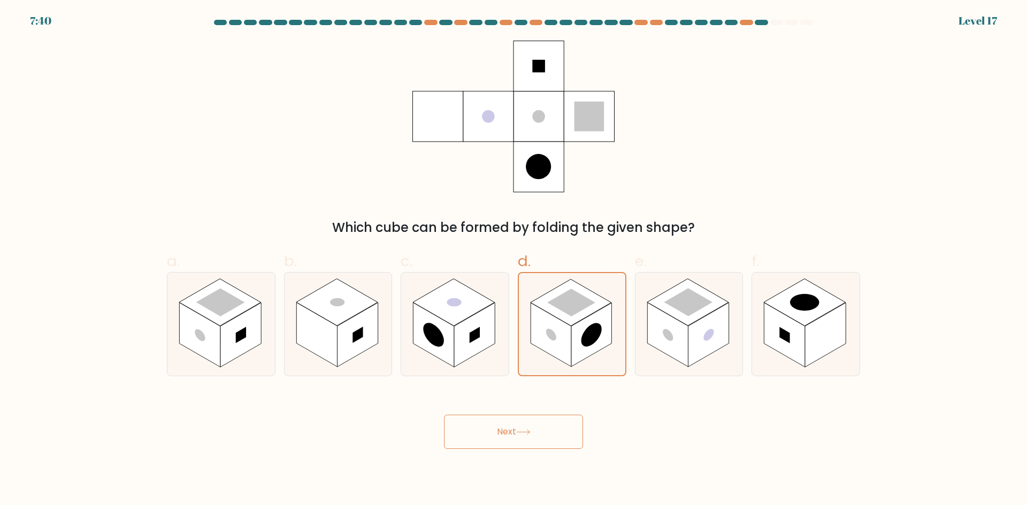
click at [556, 431] on button "Next" at bounding box center [513, 432] width 139 height 34
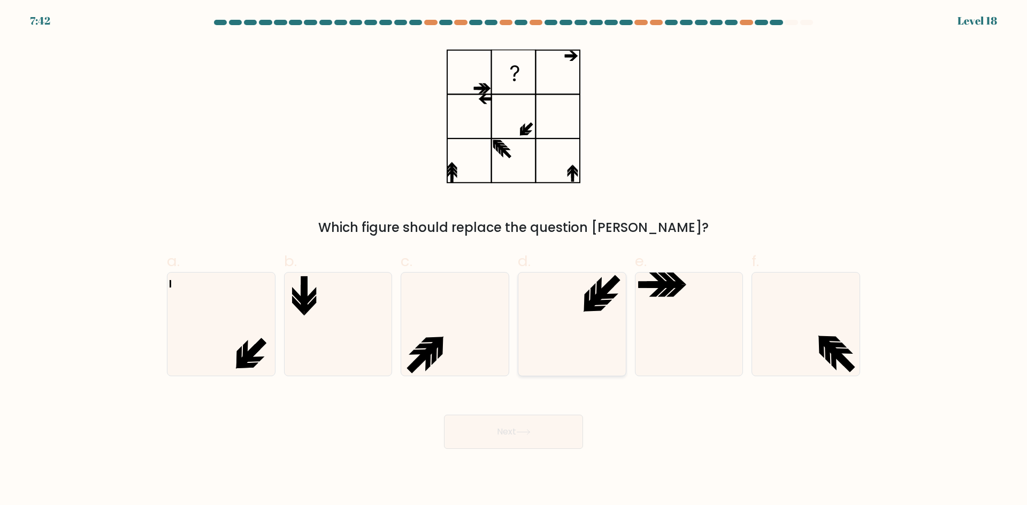
click at [580, 325] on icon at bounding box center [571, 324] width 103 height 103
click at [514, 260] on input "d." at bounding box center [513, 256] width 1 height 7
radio input "true"
click at [548, 431] on button "Next" at bounding box center [513, 432] width 139 height 34
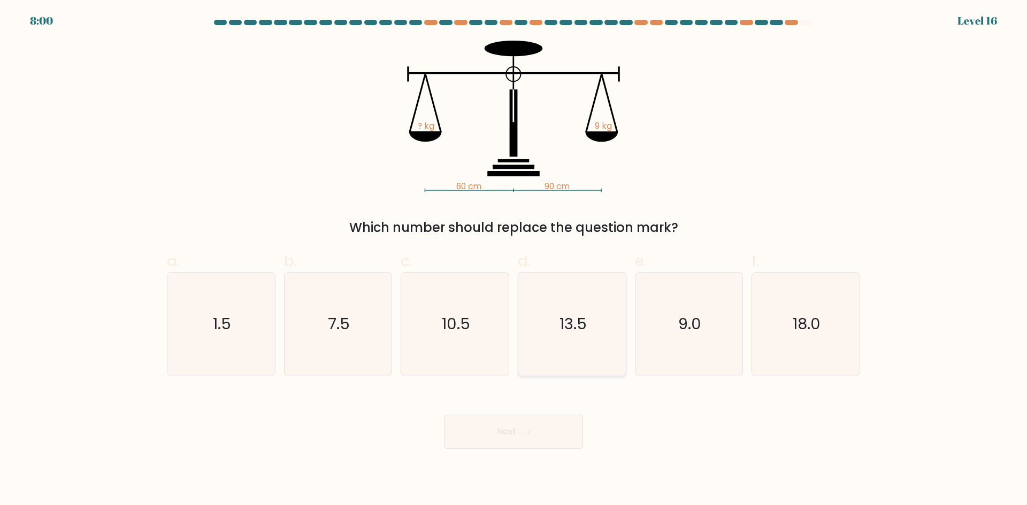
click at [550, 323] on icon "13.5" at bounding box center [571, 324] width 103 height 103
click at [514, 260] on input "d. 13.5" at bounding box center [513, 256] width 1 height 7
radio input "true"
click at [531, 434] on icon at bounding box center [523, 432] width 14 height 6
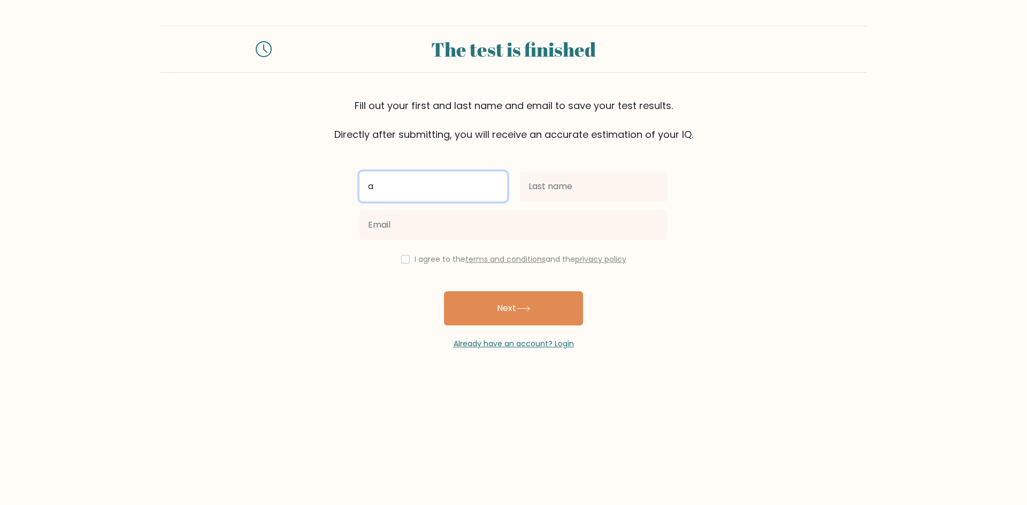
type input "a"
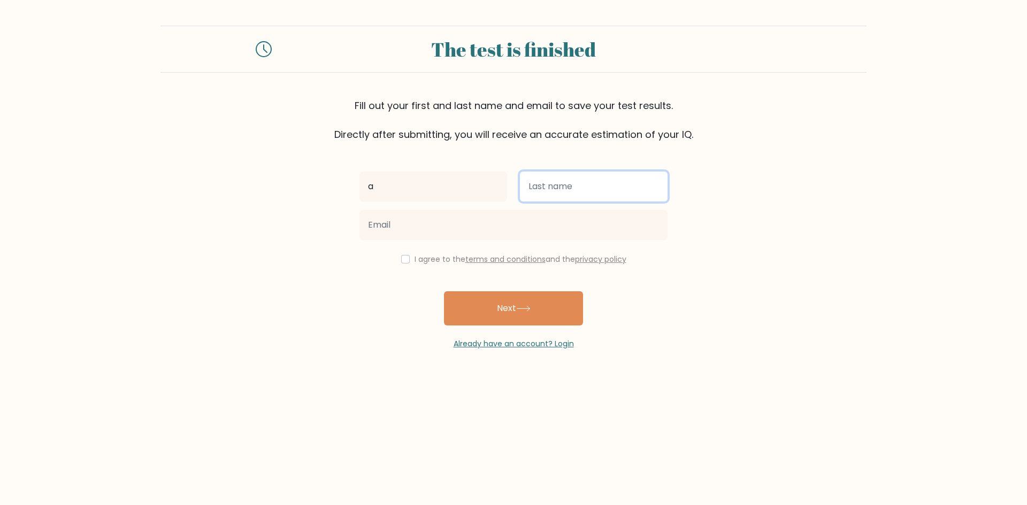
click at [580, 179] on input "text" at bounding box center [594, 187] width 148 height 30
type input "d"
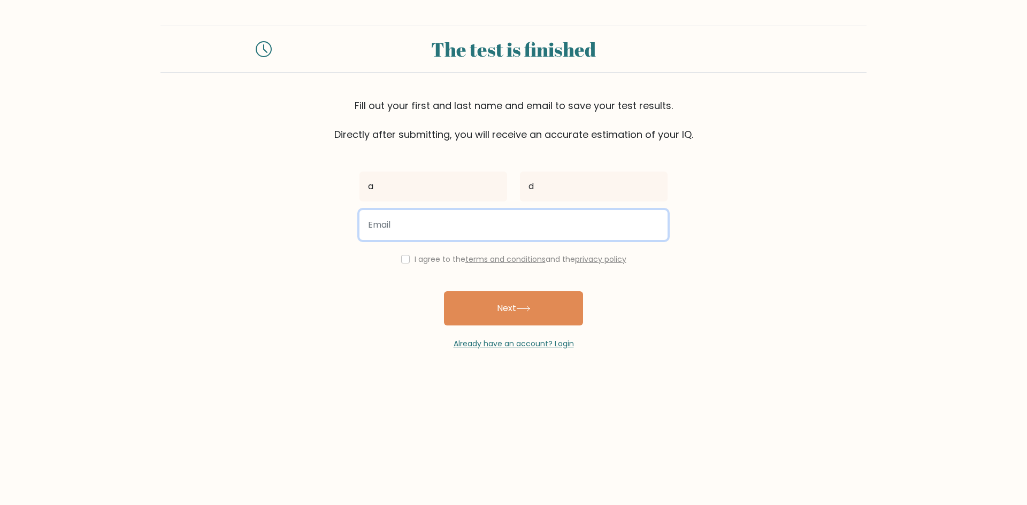
click at [408, 230] on input "email" at bounding box center [513, 225] width 308 height 30
type input "axdxd12341@outlook.com"
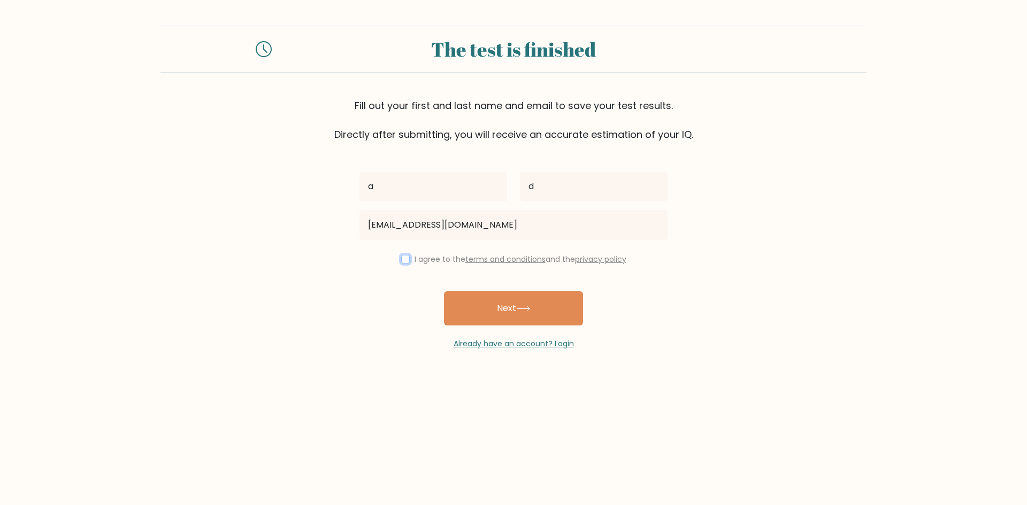
click at [402, 260] on input "checkbox" at bounding box center [405, 259] width 9 height 9
checkbox input "true"
click at [520, 311] on icon at bounding box center [523, 309] width 14 height 6
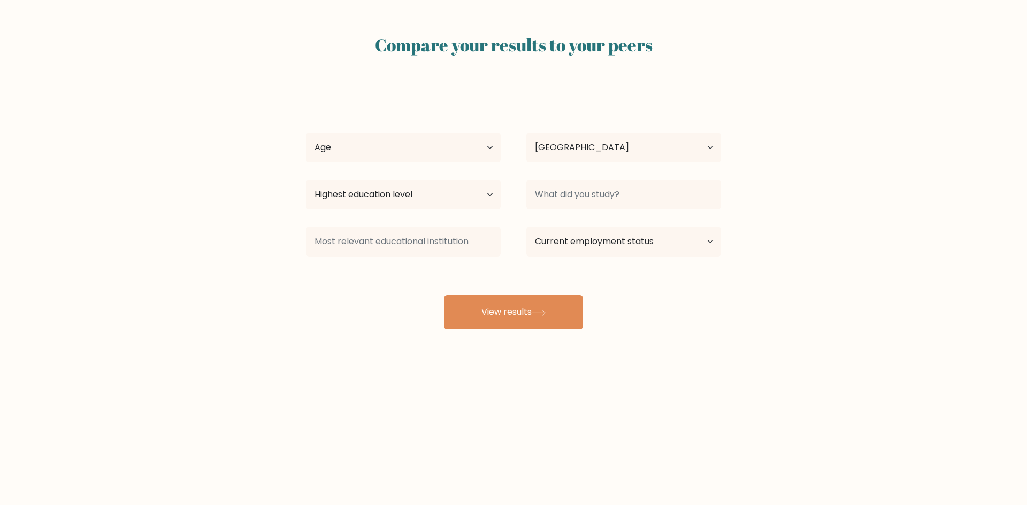
select select "GB"
click at [484, 150] on select "Age Under [DEMOGRAPHIC_DATA] [DEMOGRAPHIC_DATA] [DEMOGRAPHIC_DATA] [DEMOGRAPHIC…" at bounding box center [403, 148] width 195 height 30
select select "min_18"
click at [306, 133] on select "Age Under [DEMOGRAPHIC_DATA] [DEMOGRAPHIC_DATA] [DEMOGRAPHIC_DATA] [DEMOGRAPHIC…" at bounding box center [403, 148] width 195 height 30
click at [414, 195] on select "Highest education level No schooling Primary Lower Secondary Upper Secondary Oc…" at bounding box center [403, 195] width 195 height 30
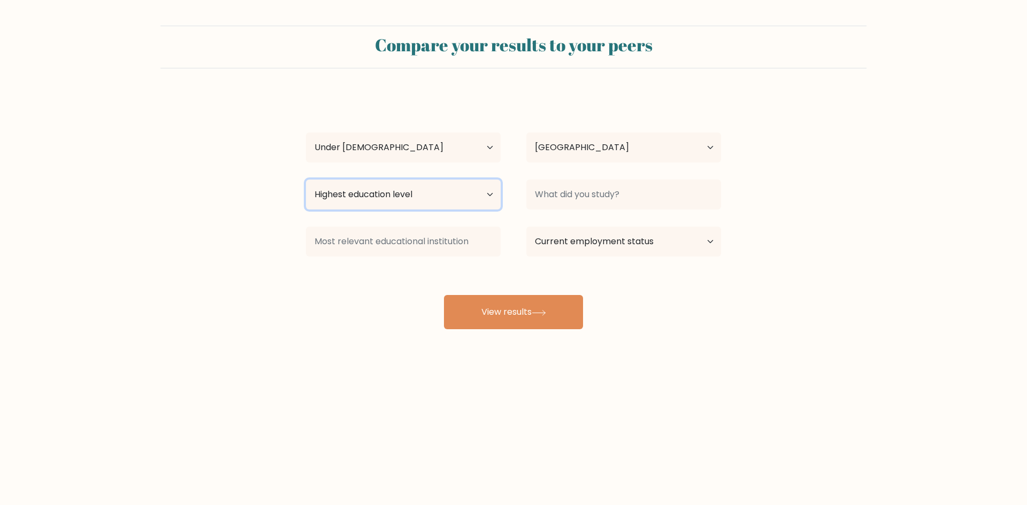
select select "lower_secondary"
click at [306, 180] on select "Highest education level No schooling Primary Lower Secondary Upper Secondary Oc…" at bounding box center [403, 195] width 195 height 30
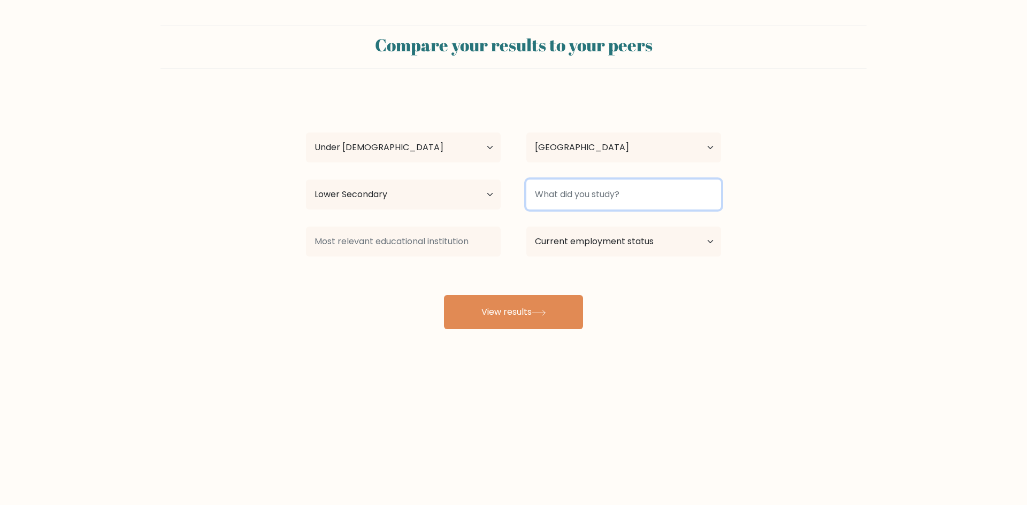
click at [590, 190] on input at bounding box center [623, 195] width 195 height 30
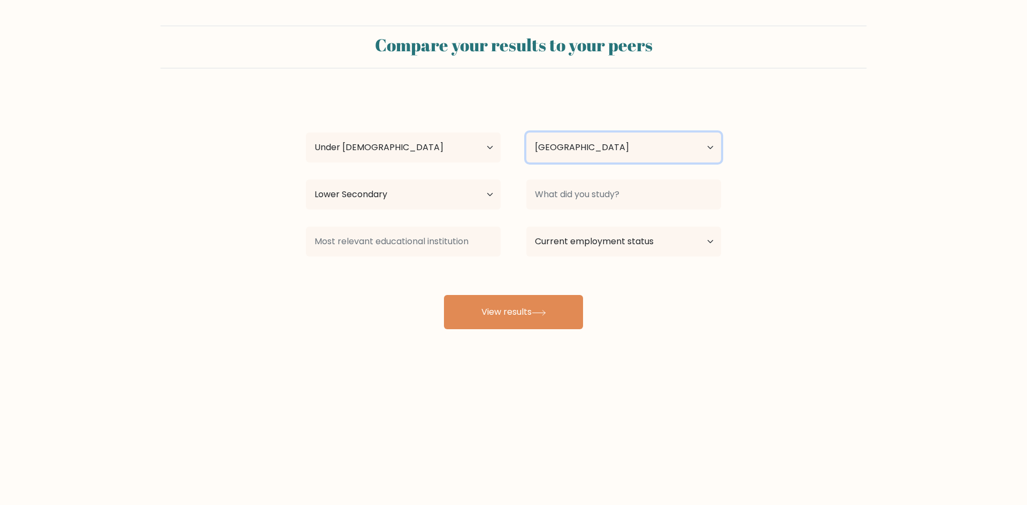
click at [612, 150] on select "Country [GEOGRAPHIC_DATA] [GEOGRAPHIC_DATA] [GEOGRAPHIC_DATA] [US_STATE] [GEOGR…" at bounding box center [623, 148] width 195 height 30
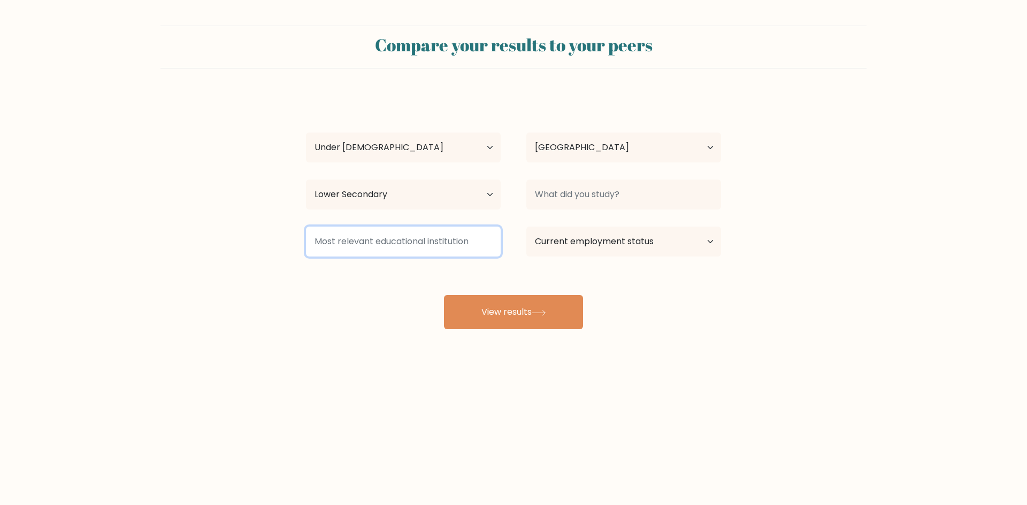
click at [440, 246] on input at bounding box center [403, 242] width 195 height 30
click at [572, 242] on select "Current employment status Employed Student Retired Other / prefer not to answer" at bounding box center [623, 242] width 195 height 30
select select "student"
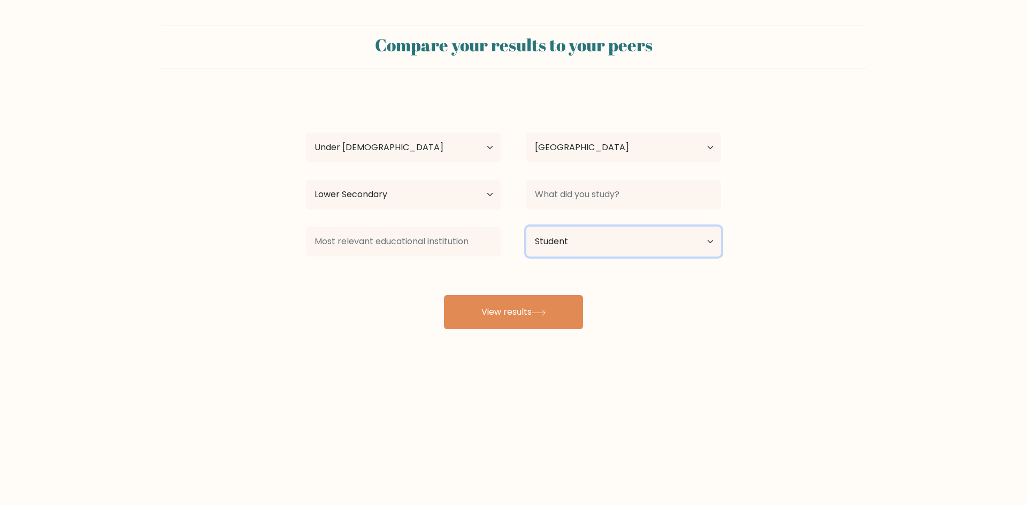
click at [526, 227] on select "Current employment status Employed Student Retired Other / prefer not to answer" at bounding box center [623, 242] width 195 height 30
click at [549, 304] on button "View results" at bounding box center [513, 312] width 139 height 34
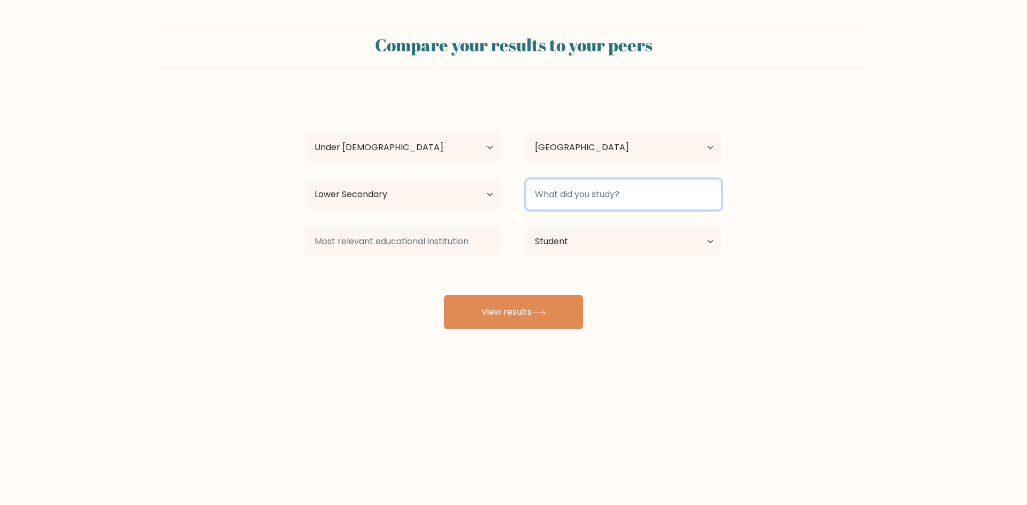
click at [572, 193] on input at bounding box center [623, 195] width 195 height 30
type input "e"
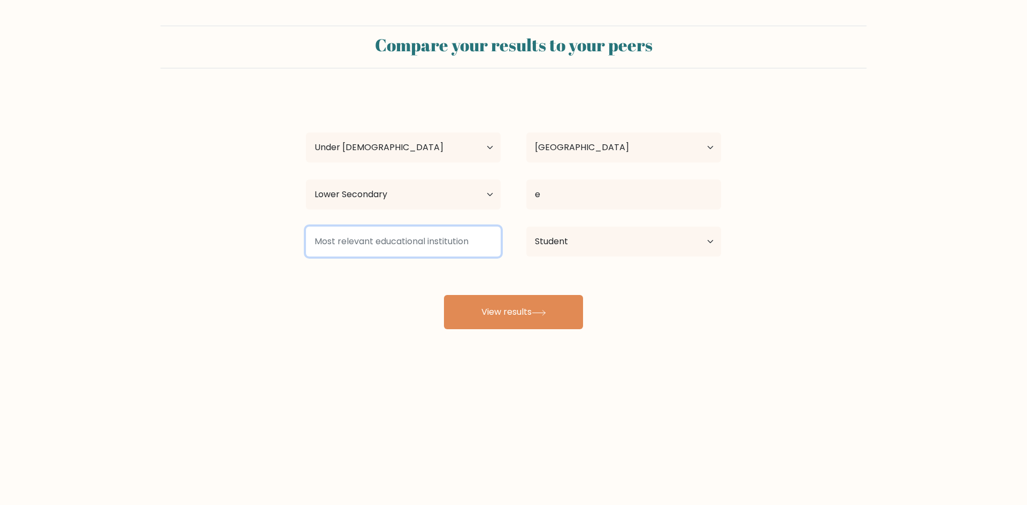
click at [444, 241] on input at bounding box center [403, 242] width 195 height 30
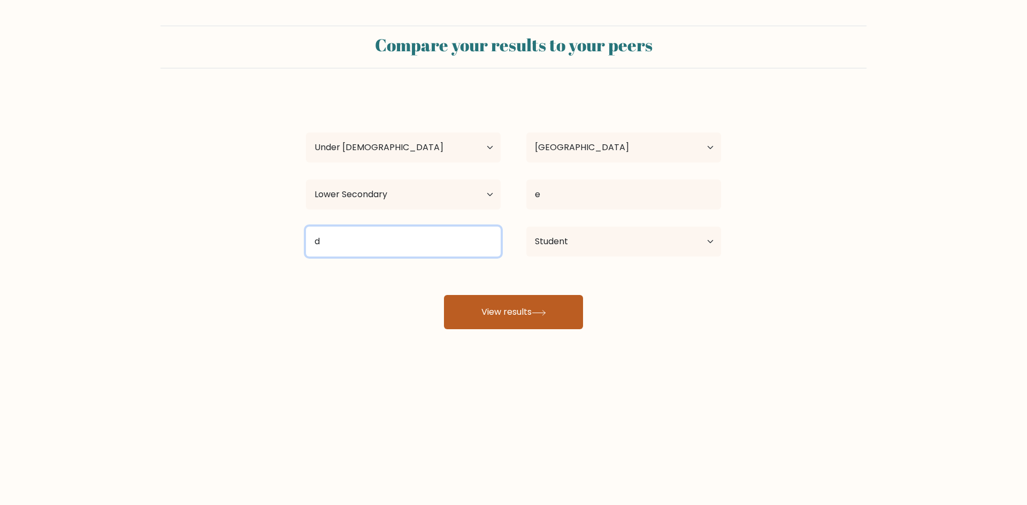
type input "d"
click at [498, 308] on button "View results" at bounding box center [513, 312] width 139 height 34
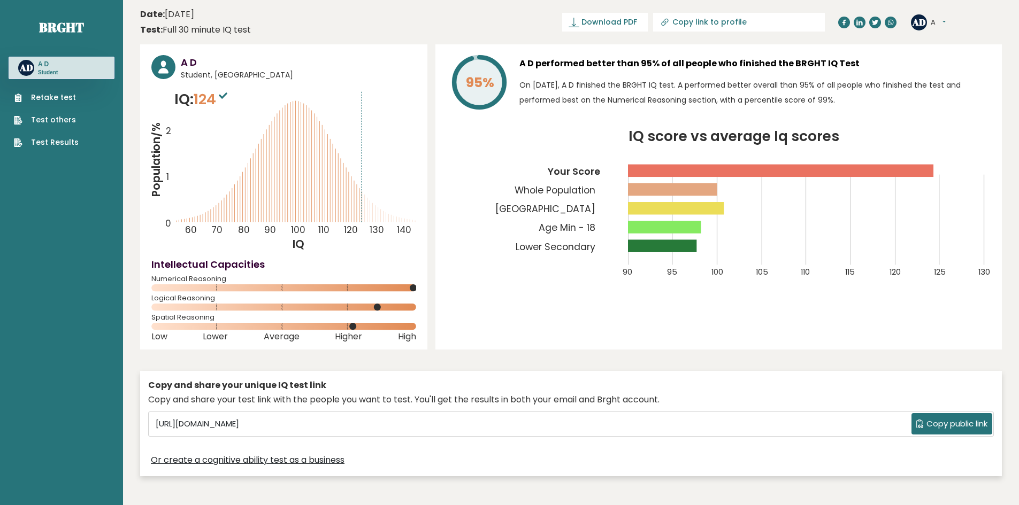
drag, startPoint x: 502, startPoint y: 375, endPoint x: 519, endPoint y: 423, distance: 50.6
drag, startPoint x: 519, startPoint y: 423, endPoint x: 463, endPoint y: 355, distance: 88.5
click at [463, 355] on div "A D Student, [GEOGRAPHIC_DATA] IQ: 124 Population/% IQ 0 1 2 60 70 80 90 100 11…" at bounding box center [571, 262] width 862 height 437
drag, startPoint x: 171, startPoint y: 132, endPoint x: 162, endPoint y: 133, distance: 9.2
click at [162, 133] on icon "Population/% IQ 0 1 2 60 70 80 90 100 110 120 130 140" at bounding box center [283, 170] width 265 height 163
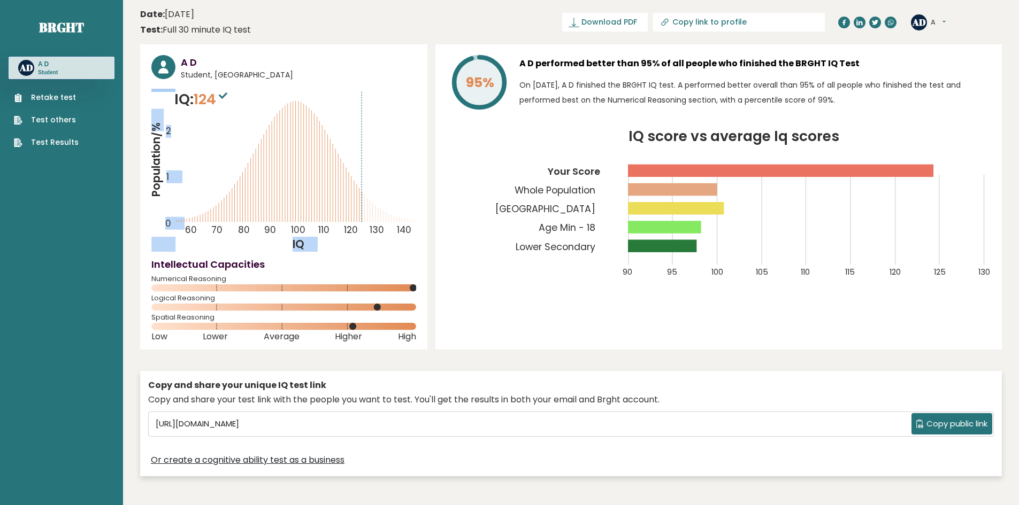
click at [168, 129] on tspan "2" at bounding box center [168, 131] width 5 height 13
